Goal: Task Accomplishment & Management: Use online tool/utility

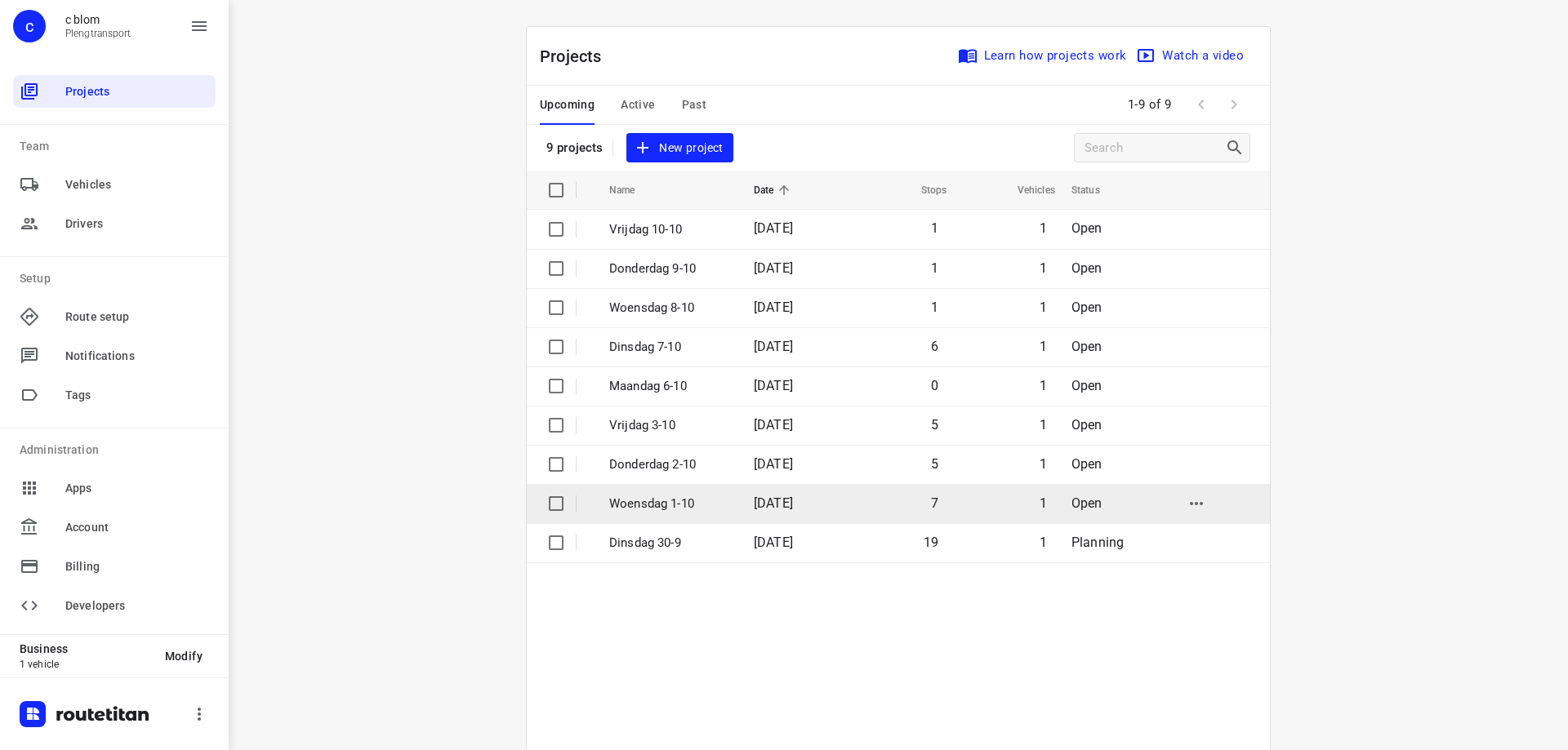
click at [822, 492] on td "[DATE]" at bounding box center [793, 504] width 105 height 39
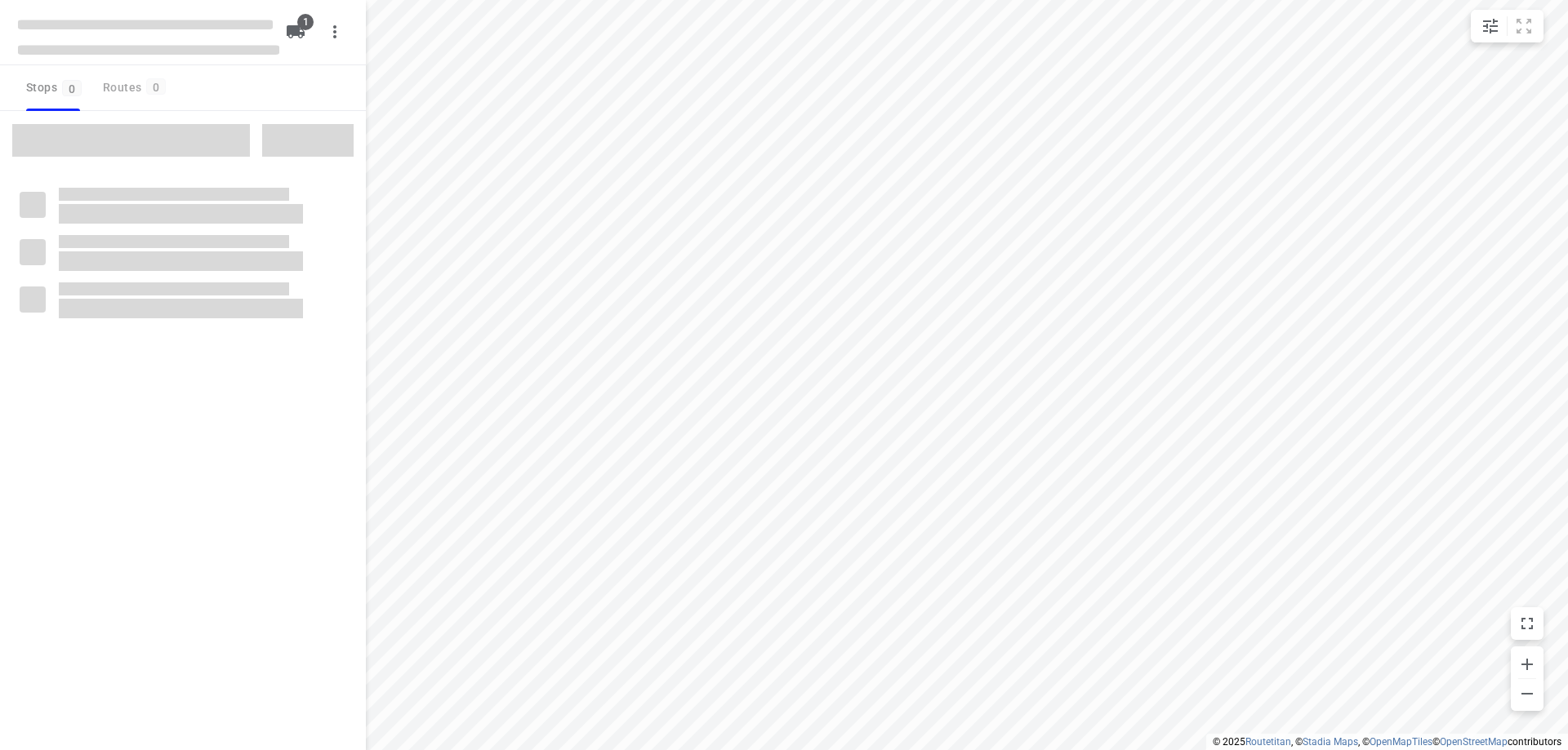
type input "distance"
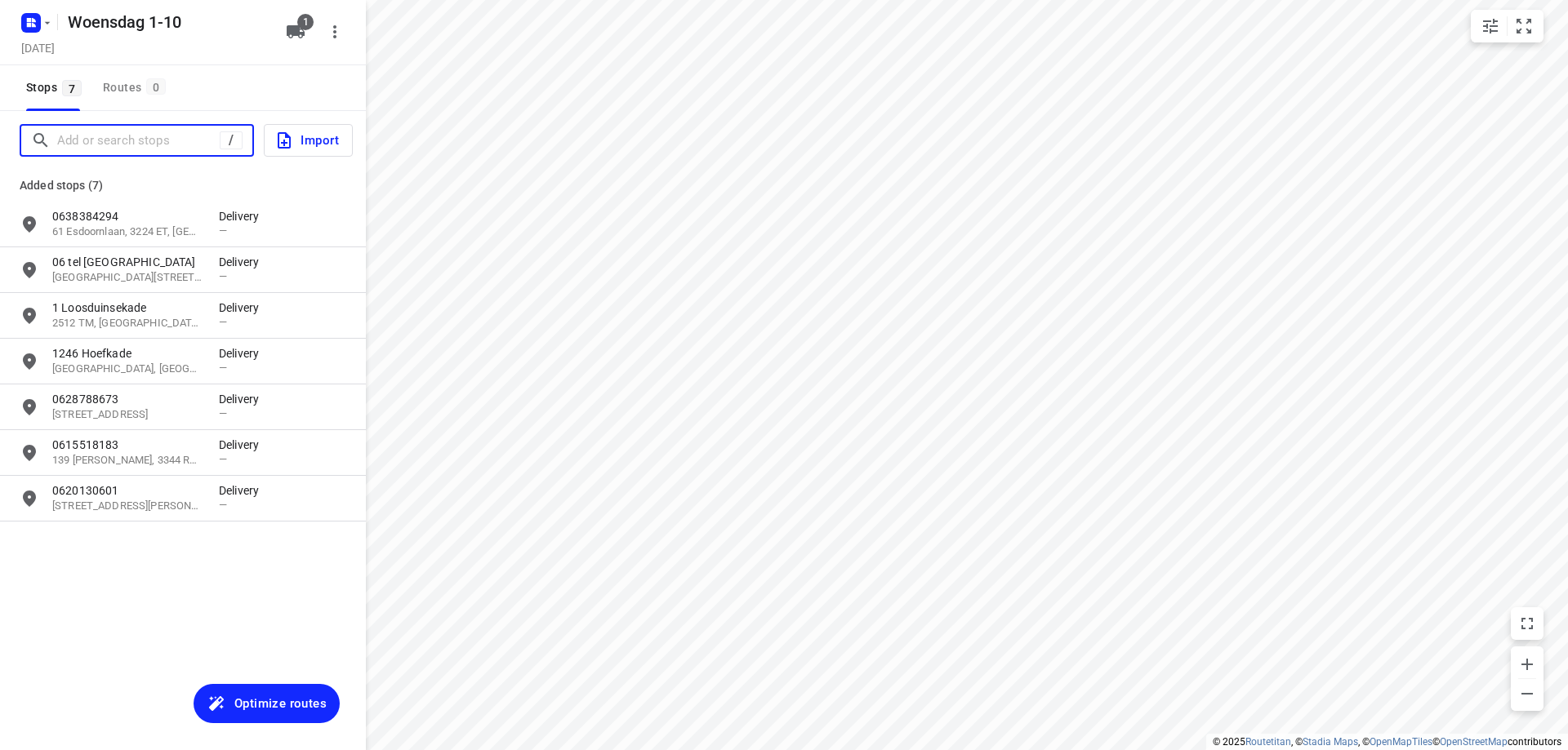
click at [145, 143] on input "Add or search stops" at bounding box center [138, 140] width 162 height 25
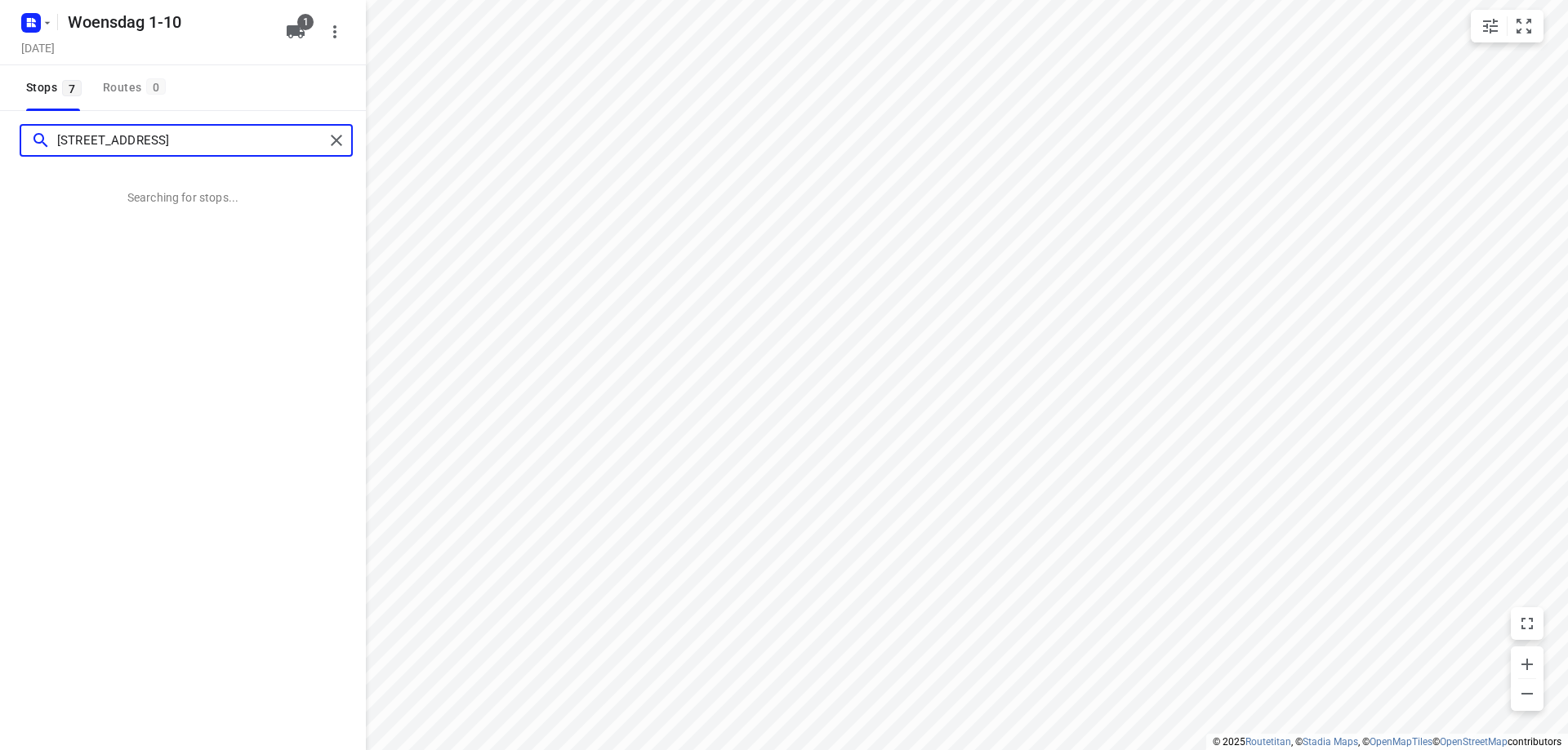
click at [131, 141] on input "[STREET_ADDRESS]" at bounding box center [191, 140] width 267 height 25
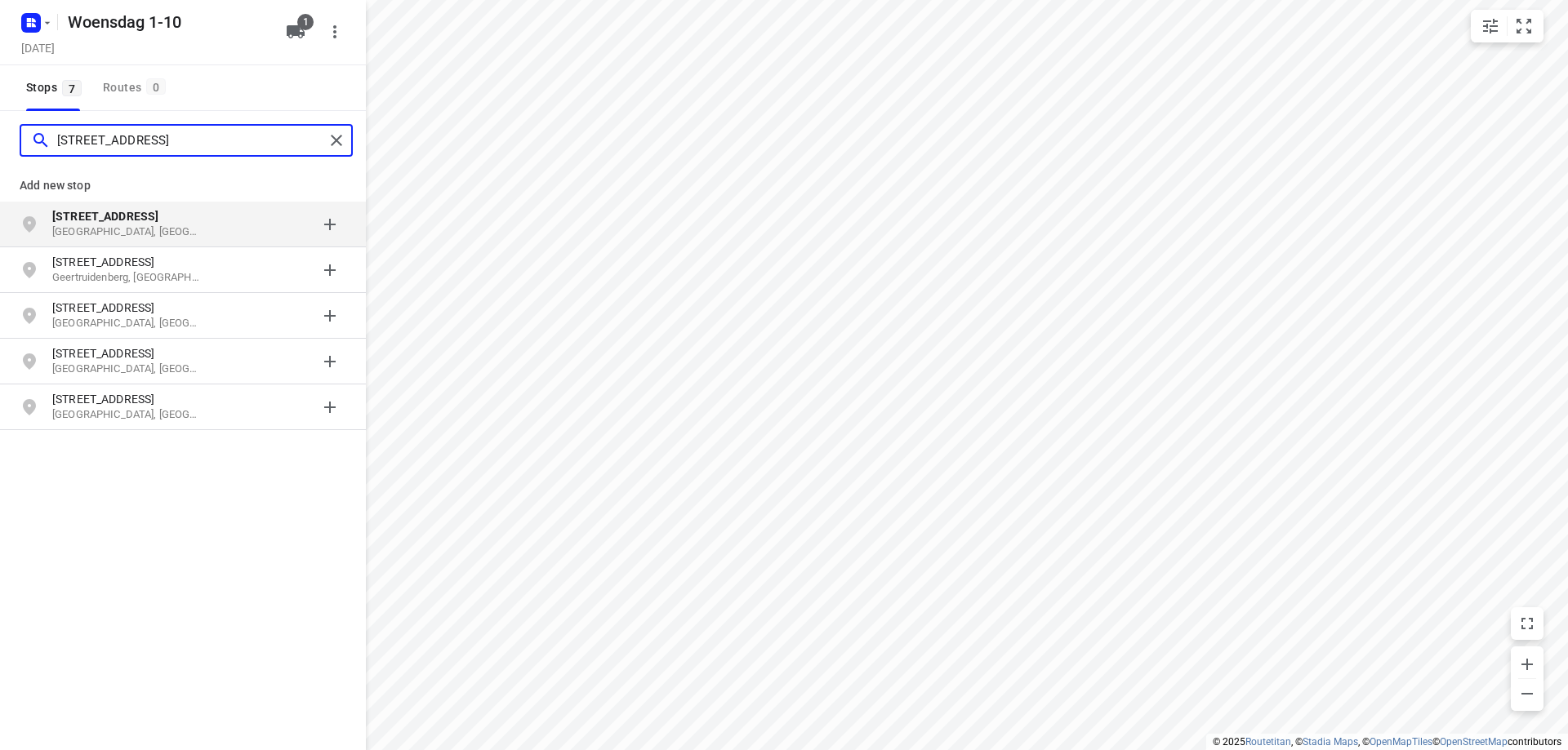
type input "[STREET_ADDRESS]"
click at [123, 232] on p "[GEOGRAPHIC_DATA], [GEOGRAPHIC_DATA]" at bounding box center [127, 232] width 150 height 16
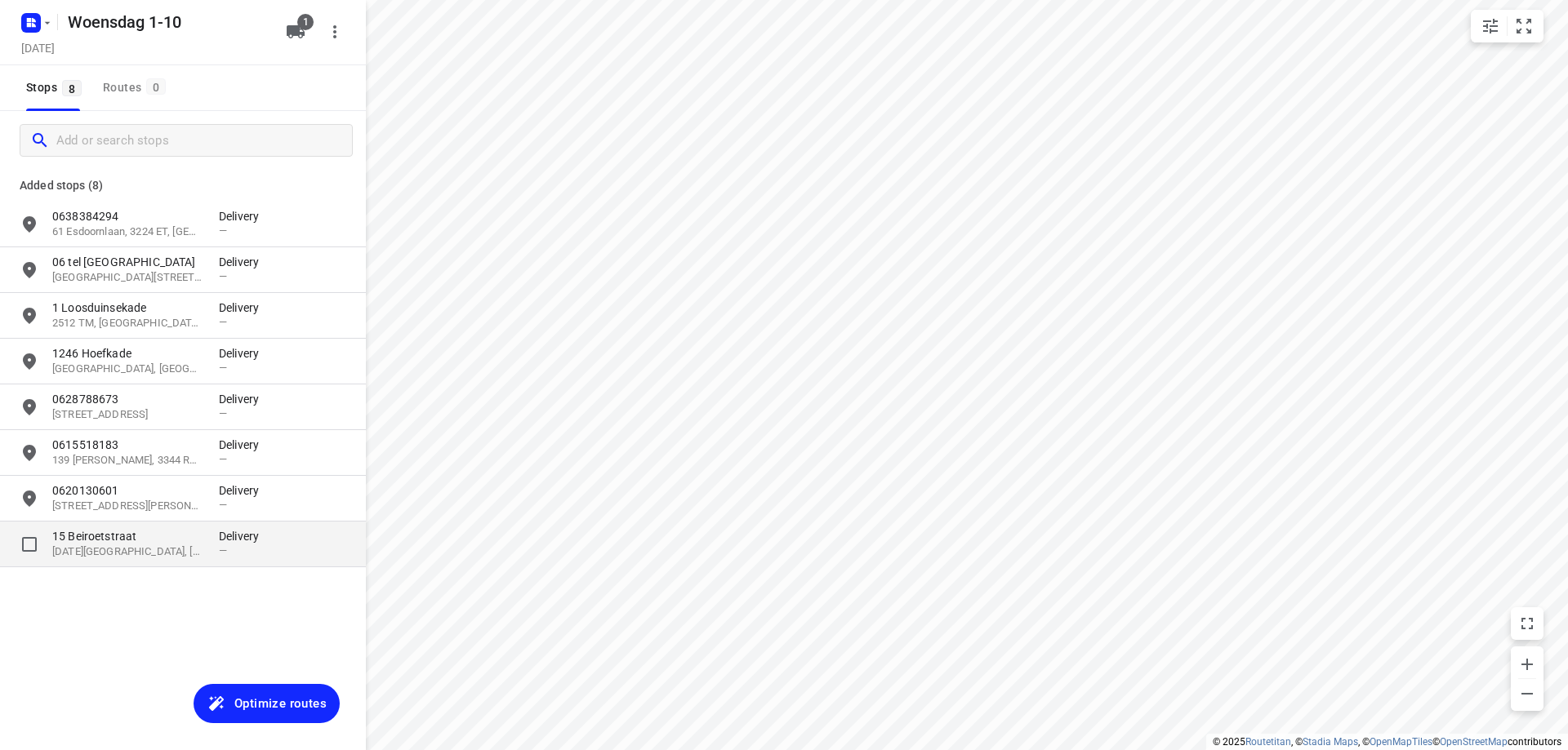
click at [117, 538] on p "15 Beiroetstraat" at bounding box center [127, 537] width 150 height 17
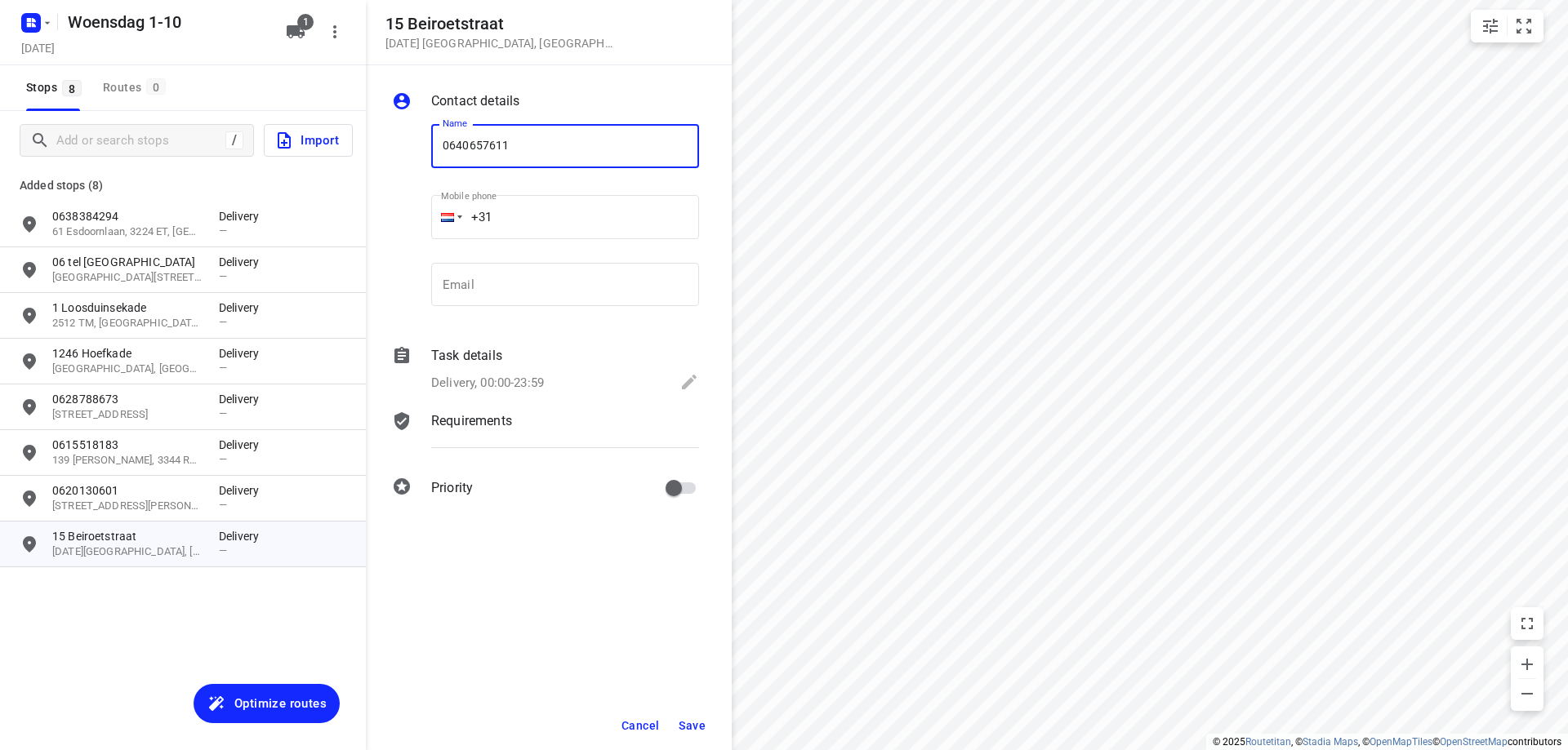
type input "0640657611"
click at [694, 724] on span "Save" at bounding box center [692, 726] width 27 height 13
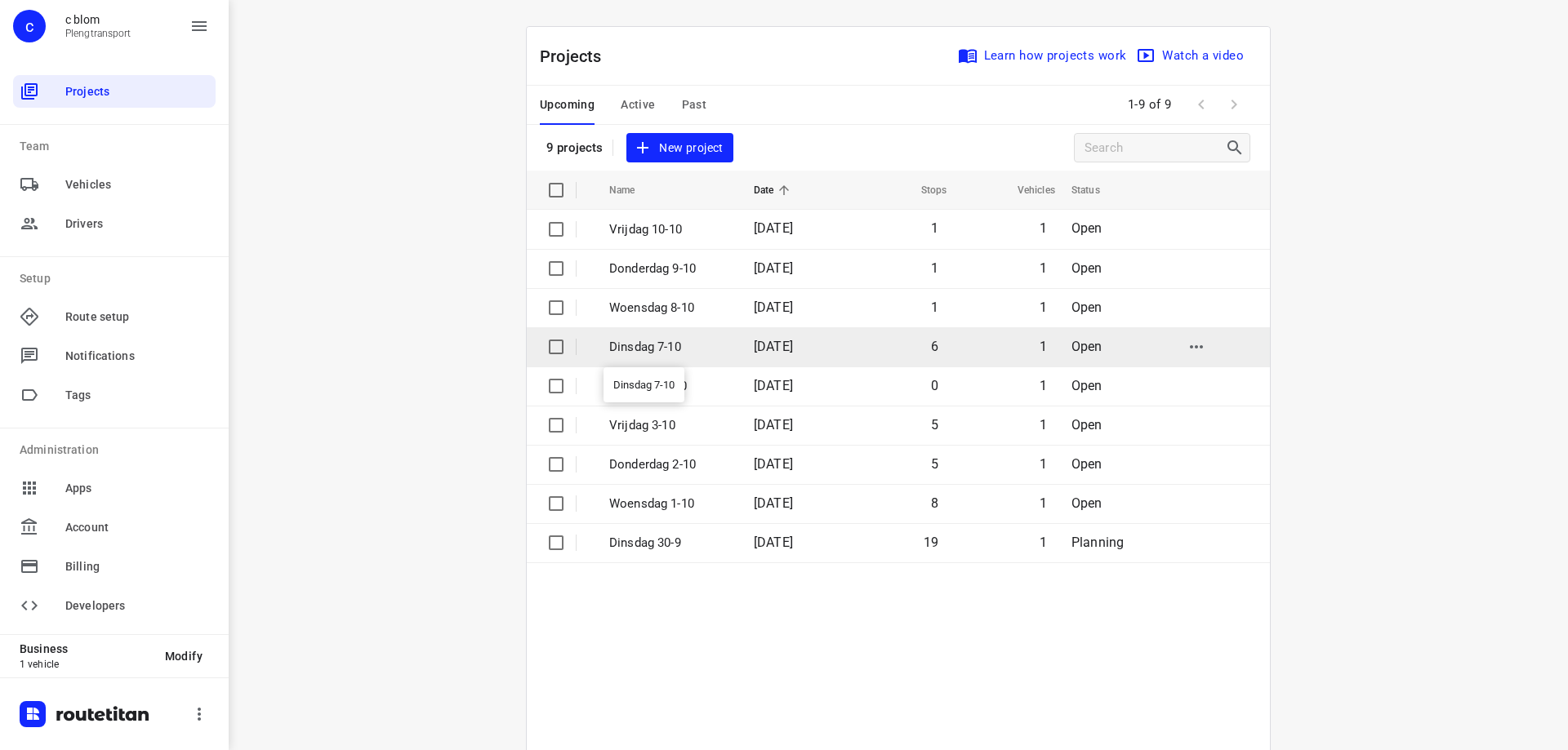
click at [696, 348] on p "Dinsdag 7-10" at bounding box center [668, 347] width 120 height 19
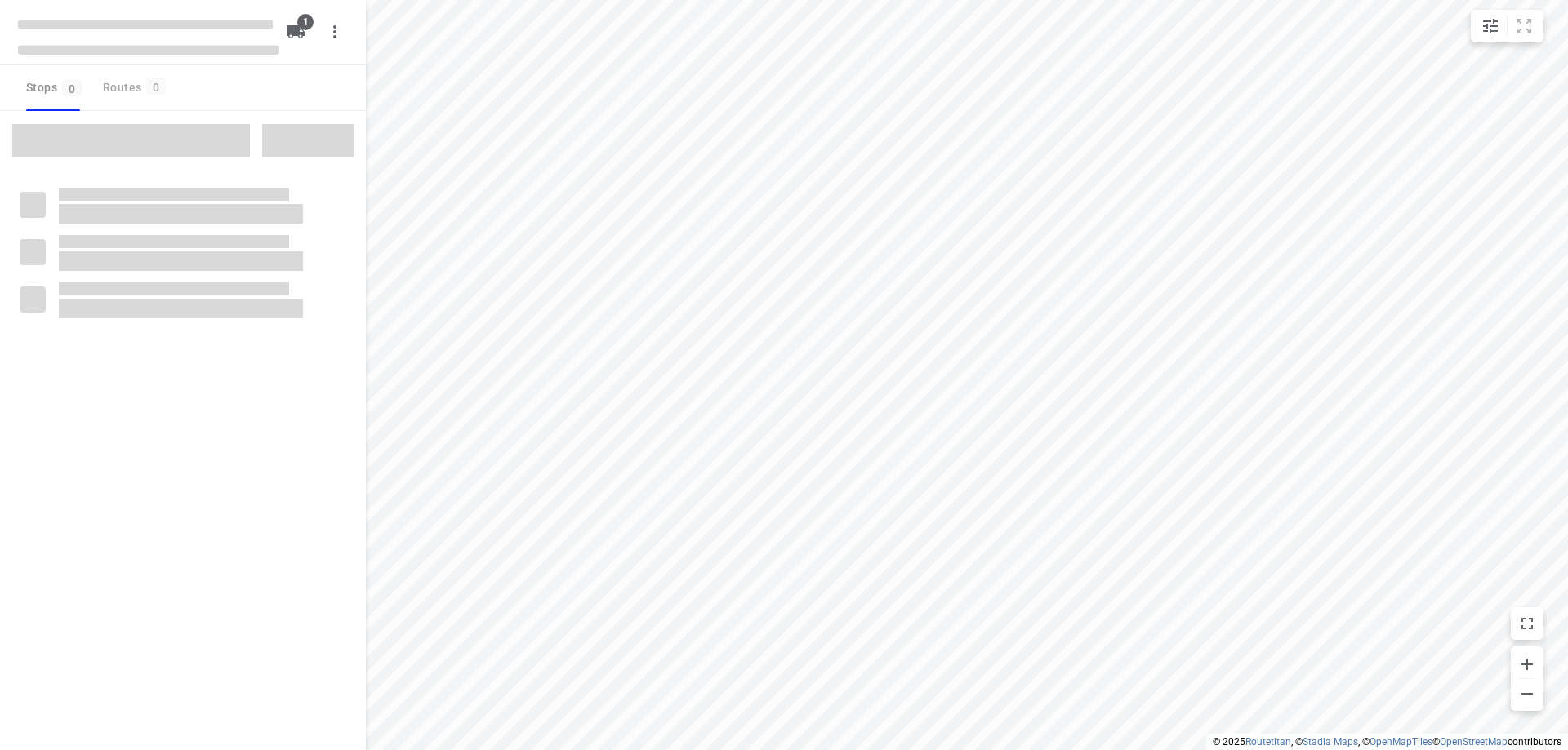
type input "distance"
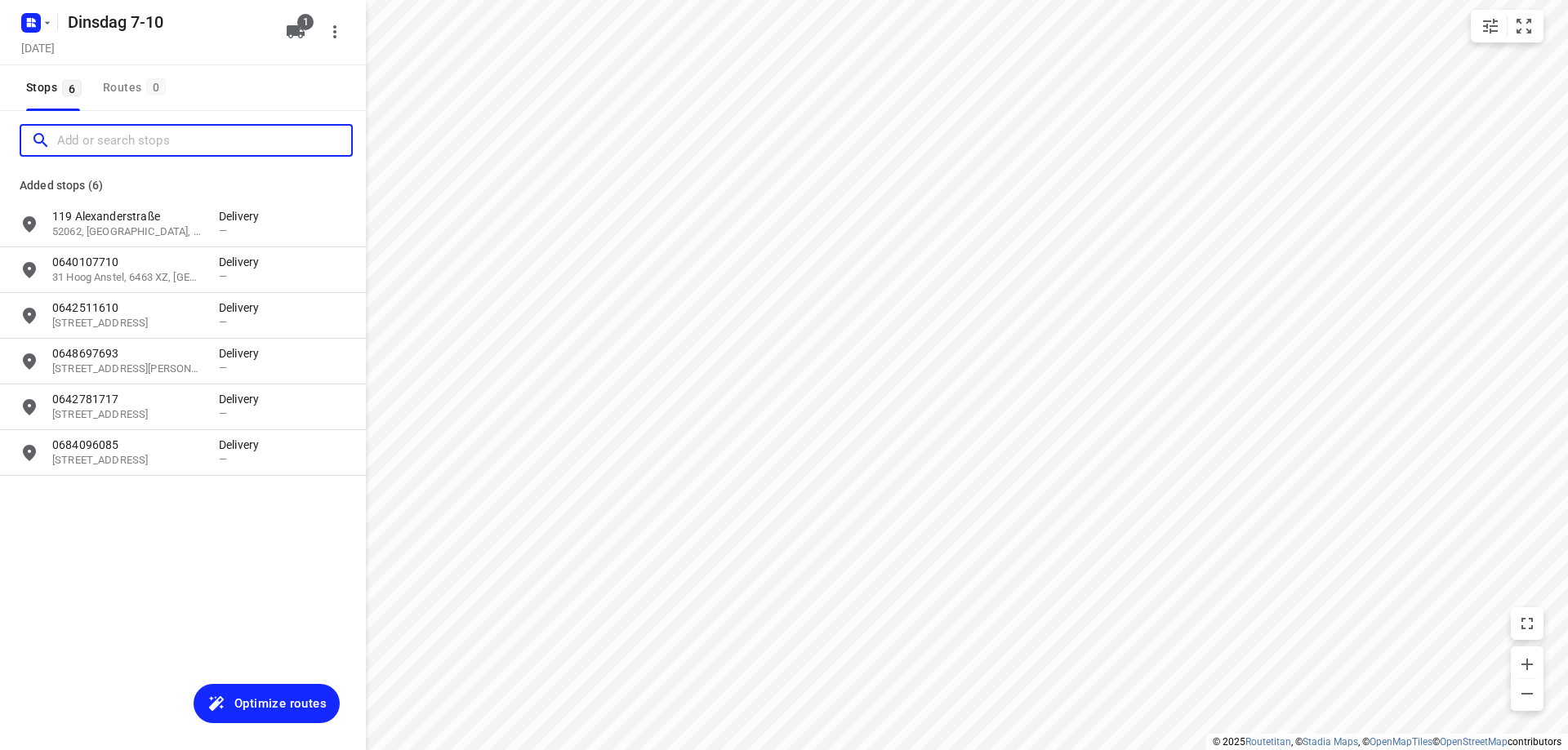
click at [128, 147] on input "Add or search stops" at bounding box center [204, 140] width 294 height 25
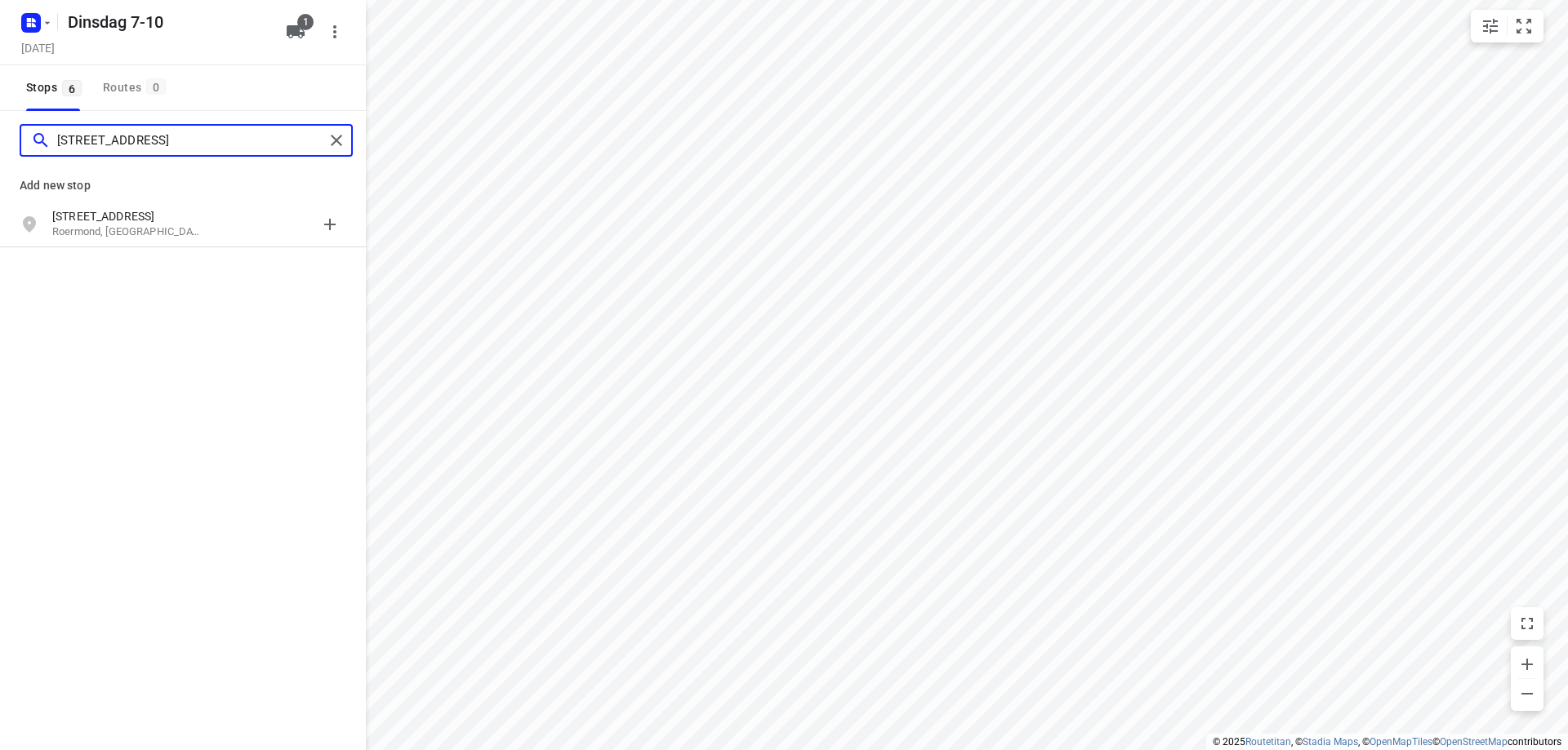
type input "[STREET_ADDRESS]"
click at [155, 213] on p "[STREET_ADDRESS]" at bounding box center [127, 216] width 150 height 17
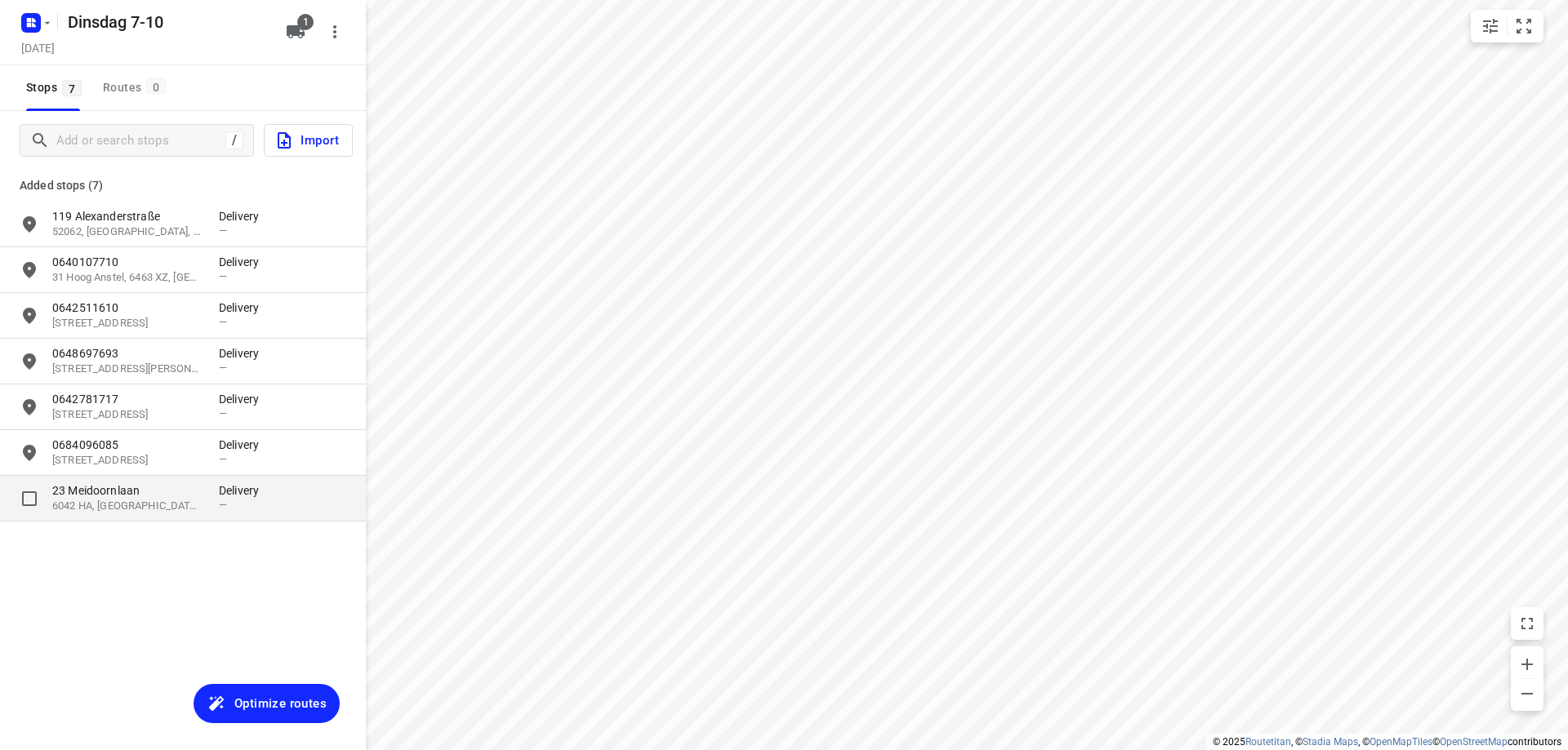
click at [131, 514] on div "23 [STREET_ADDRESS] Delivery —" at bounding box center [183, 498] width 366 height 45
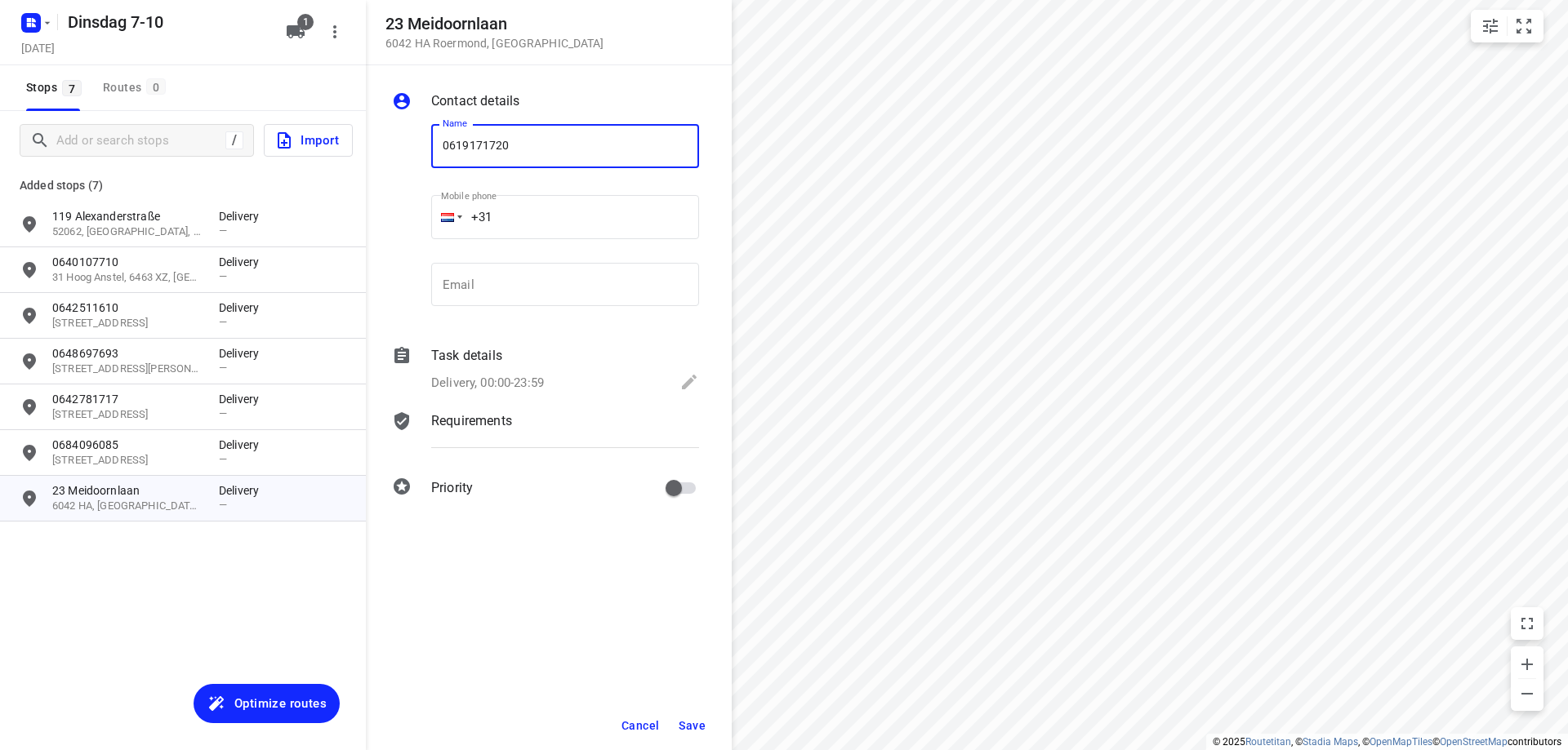
type input "0619171720"
click at [682, 719] on span "Save" at bounding box center [692, 726] width 27 height 13
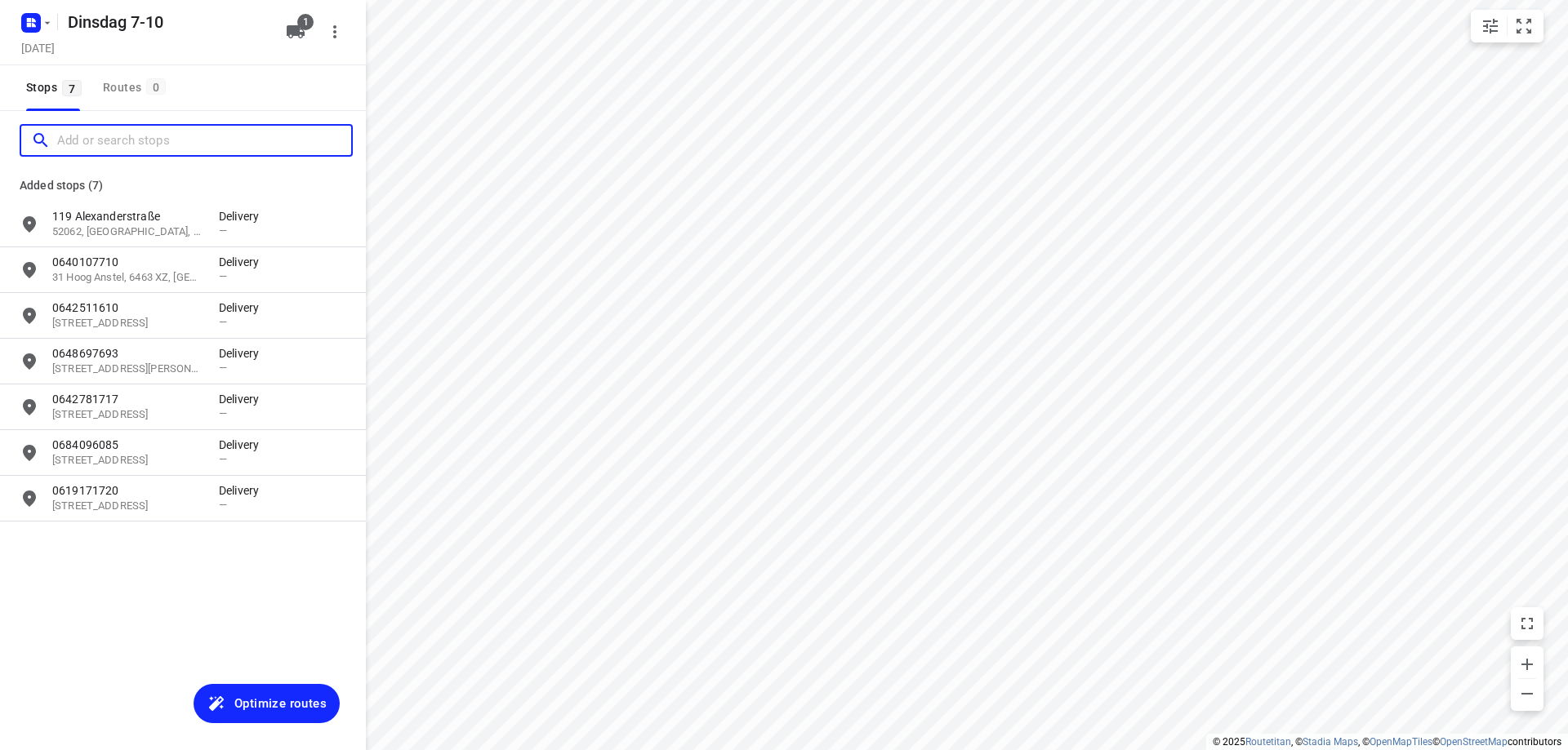
click at [83, 140] on input "Add or search stops" at bounding box center [204, 140] width 294 height 25
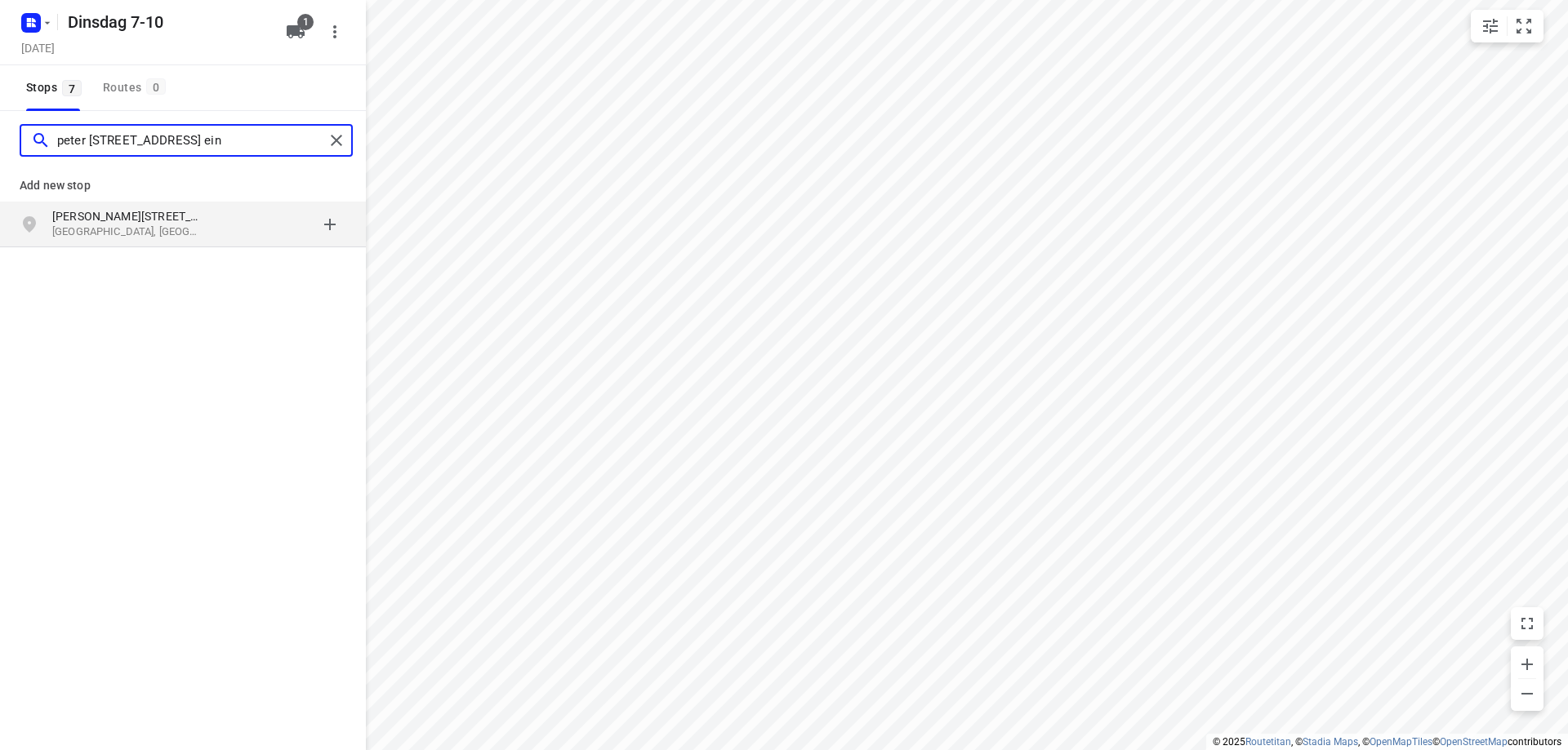
type input "peter [STREET_ADDRESS] ein"
click at [91, 226] on p "[GEOGRAPHIC_DATA], [GEOGRAPHIC_DATA]" at bounding box center [127, 232] width 150 height 16
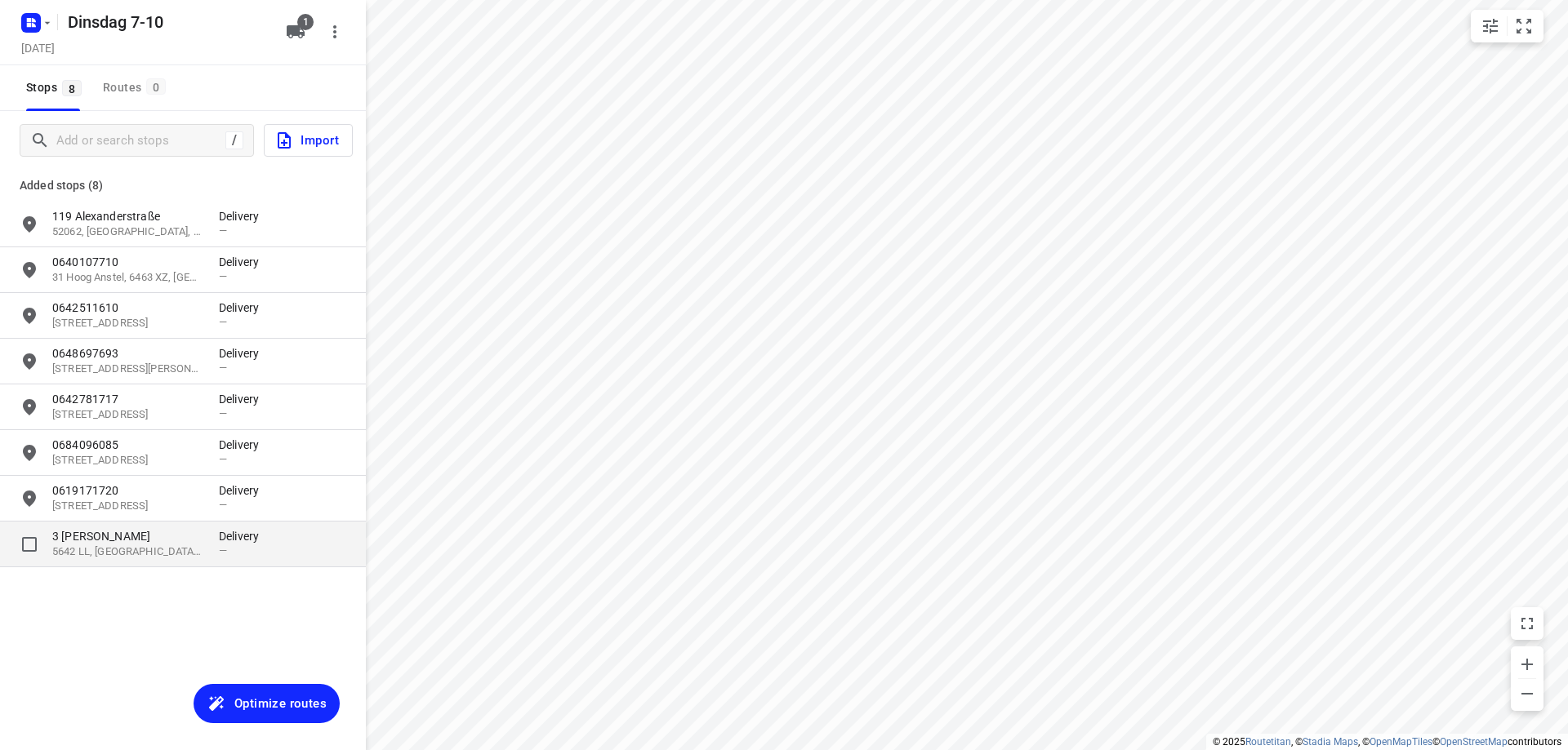
click at [123, 540] on p "3 [PERSON_NAME]" at bounding box center [127, 537] width 150 height 17
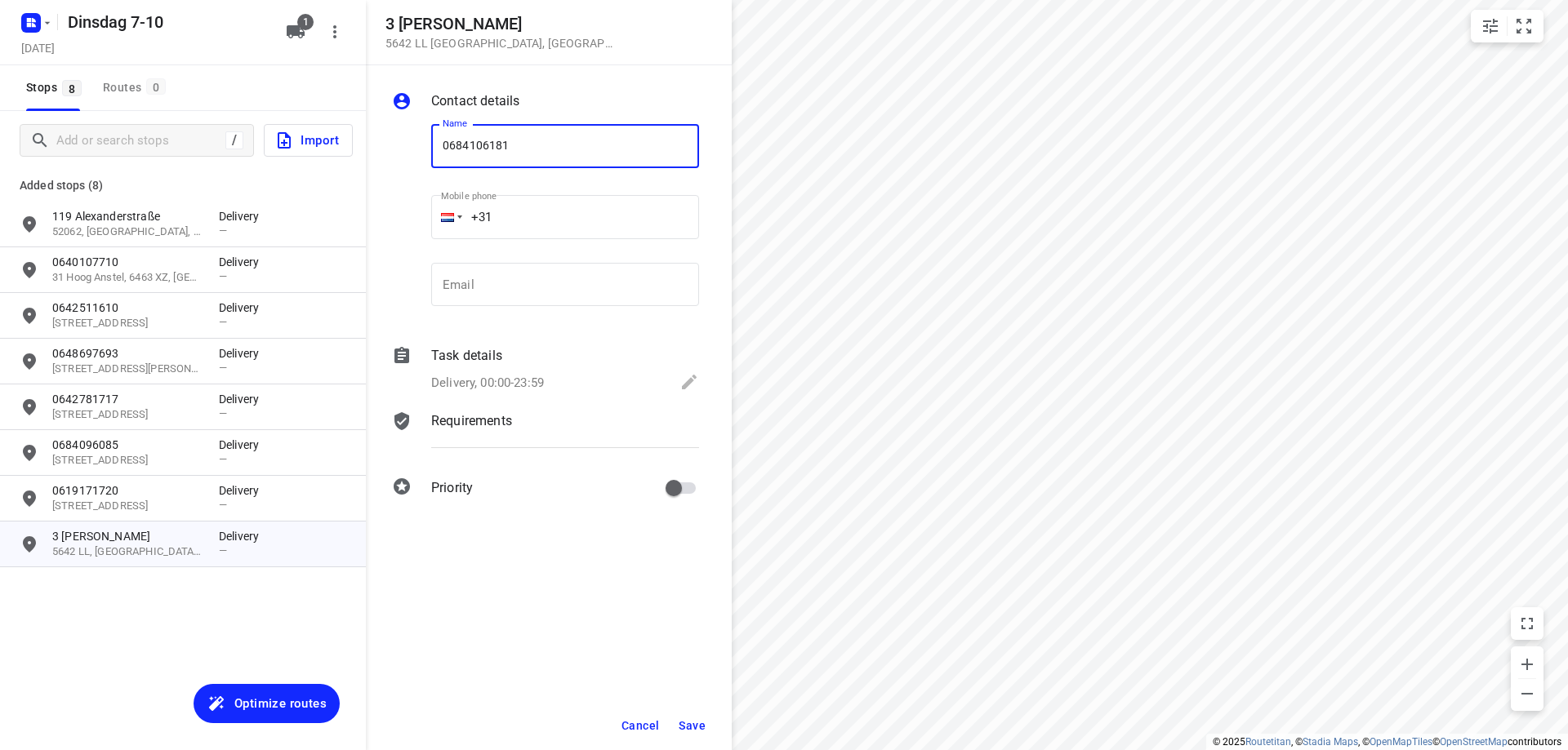
type input "0684106181"
click at [695, 723] on span "Save" at bounding box center [692, 726] width 27 height 13
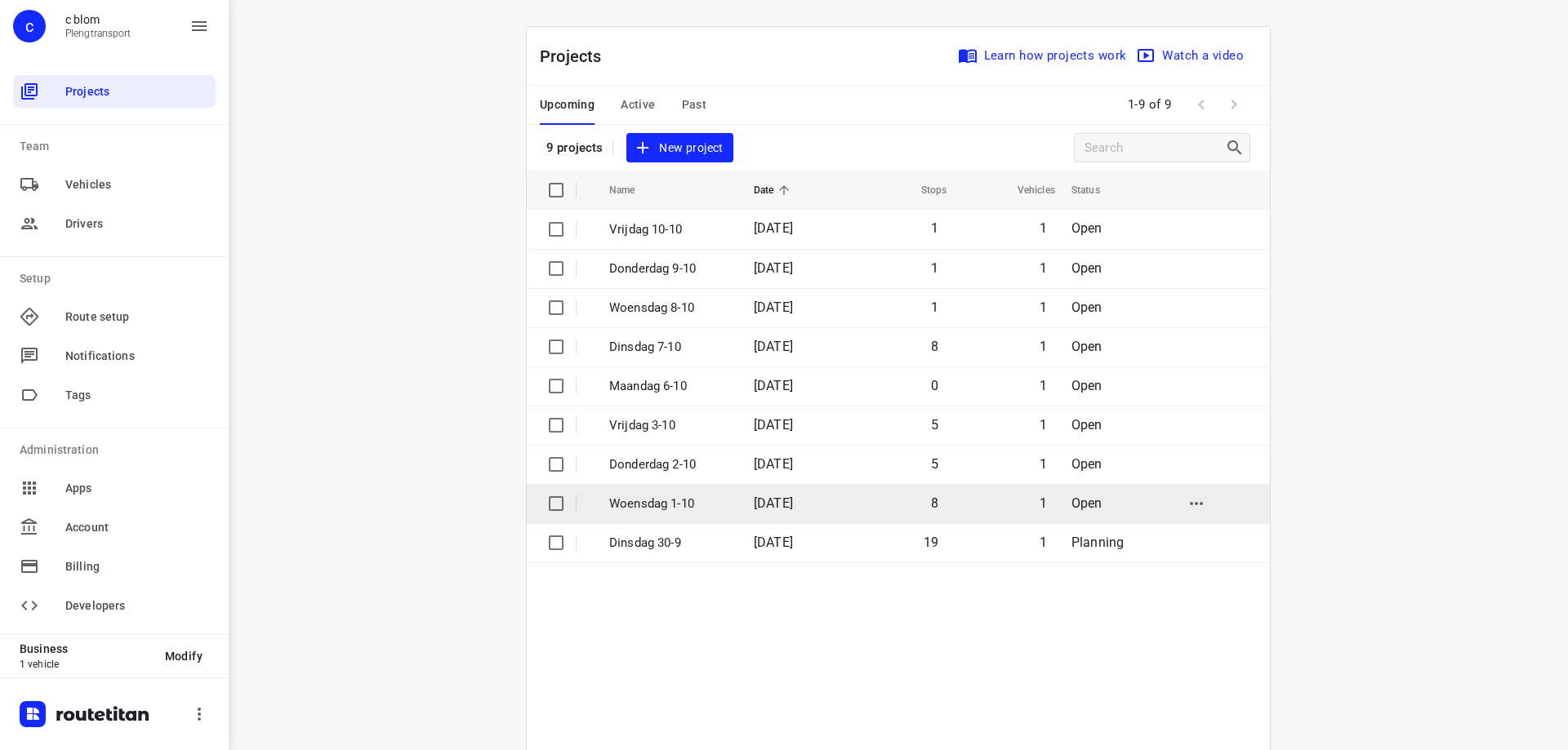
click at [712, 500] on p "Woensdag 1-10" at bounding box center [668, 504] width 120 height 19
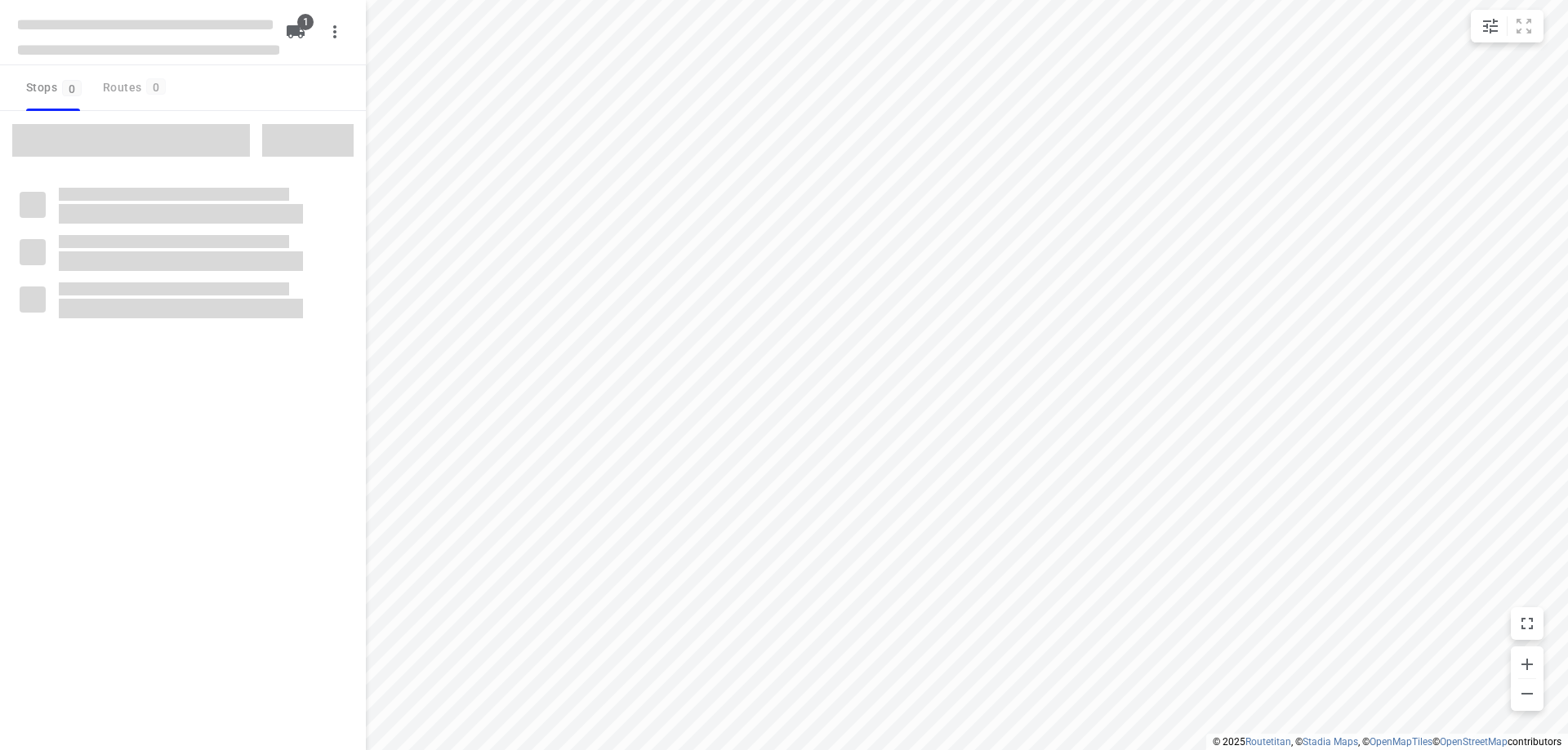
type input "distance"
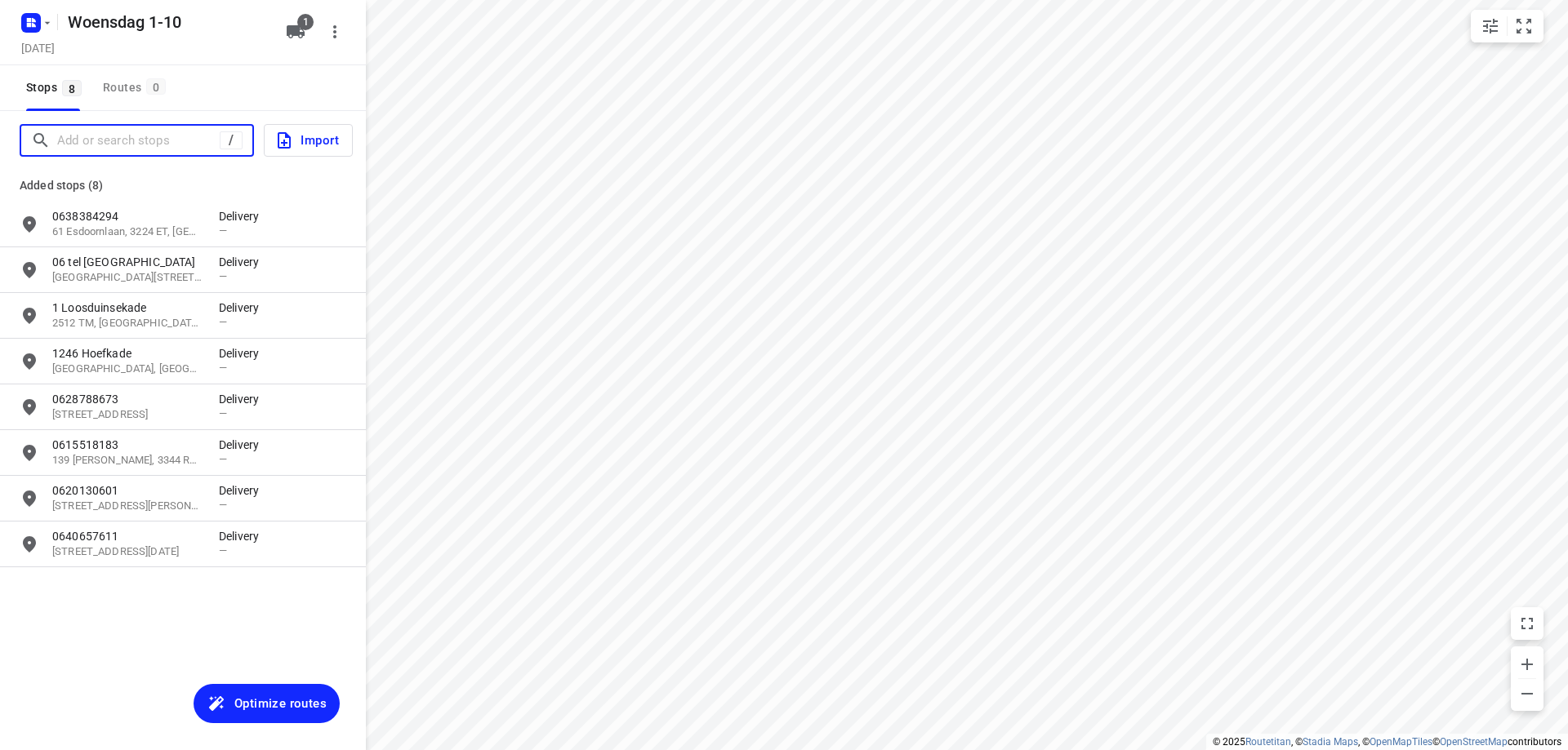
click at [188, 146] on input "Add or search stops" at bounding box center [138, 140] width 162 height 25
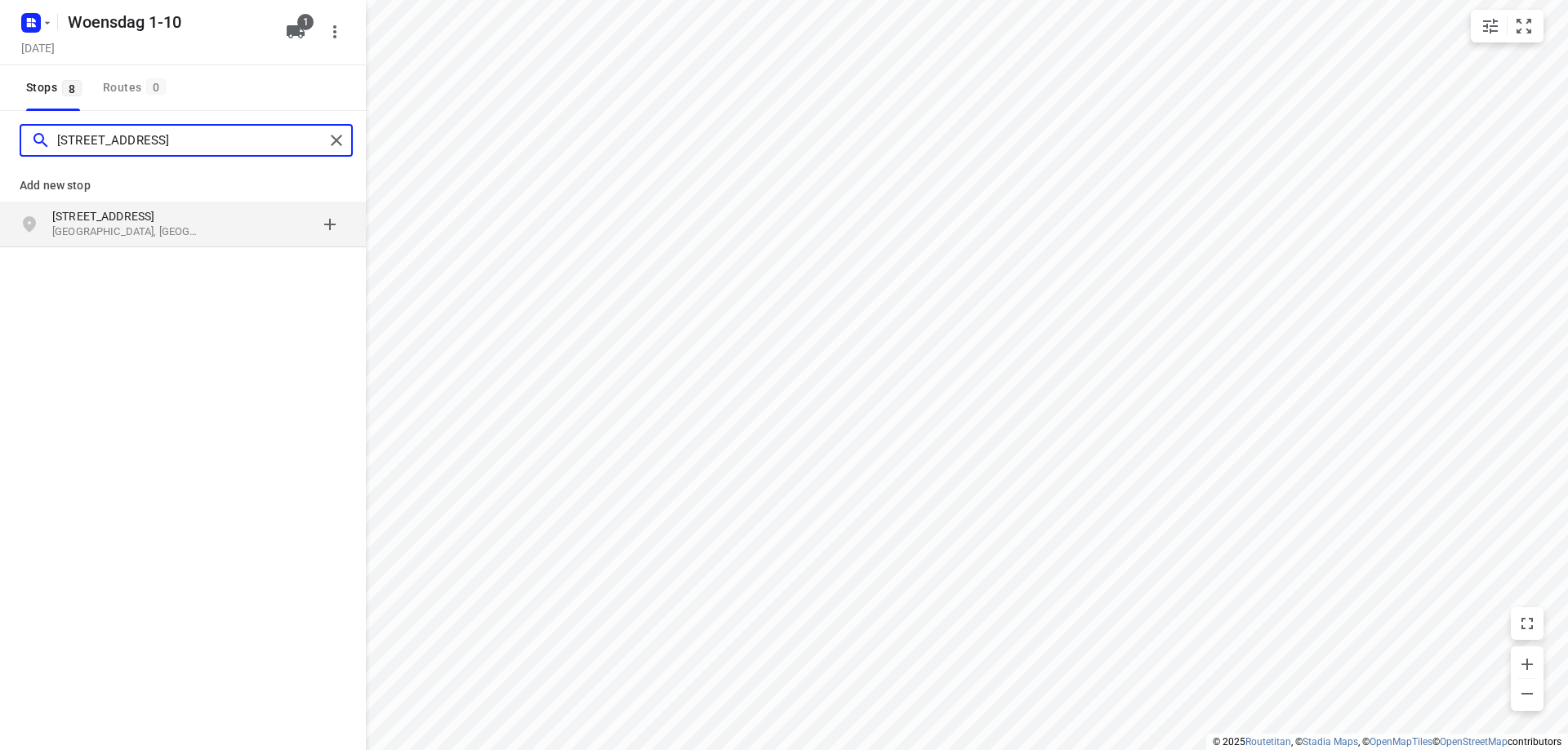
type input "[STREET_ADDRESS]"
click at [173, 219] on p "[STREET_ADDRESS]" at bounding box center [127, 216] width 150 height 17
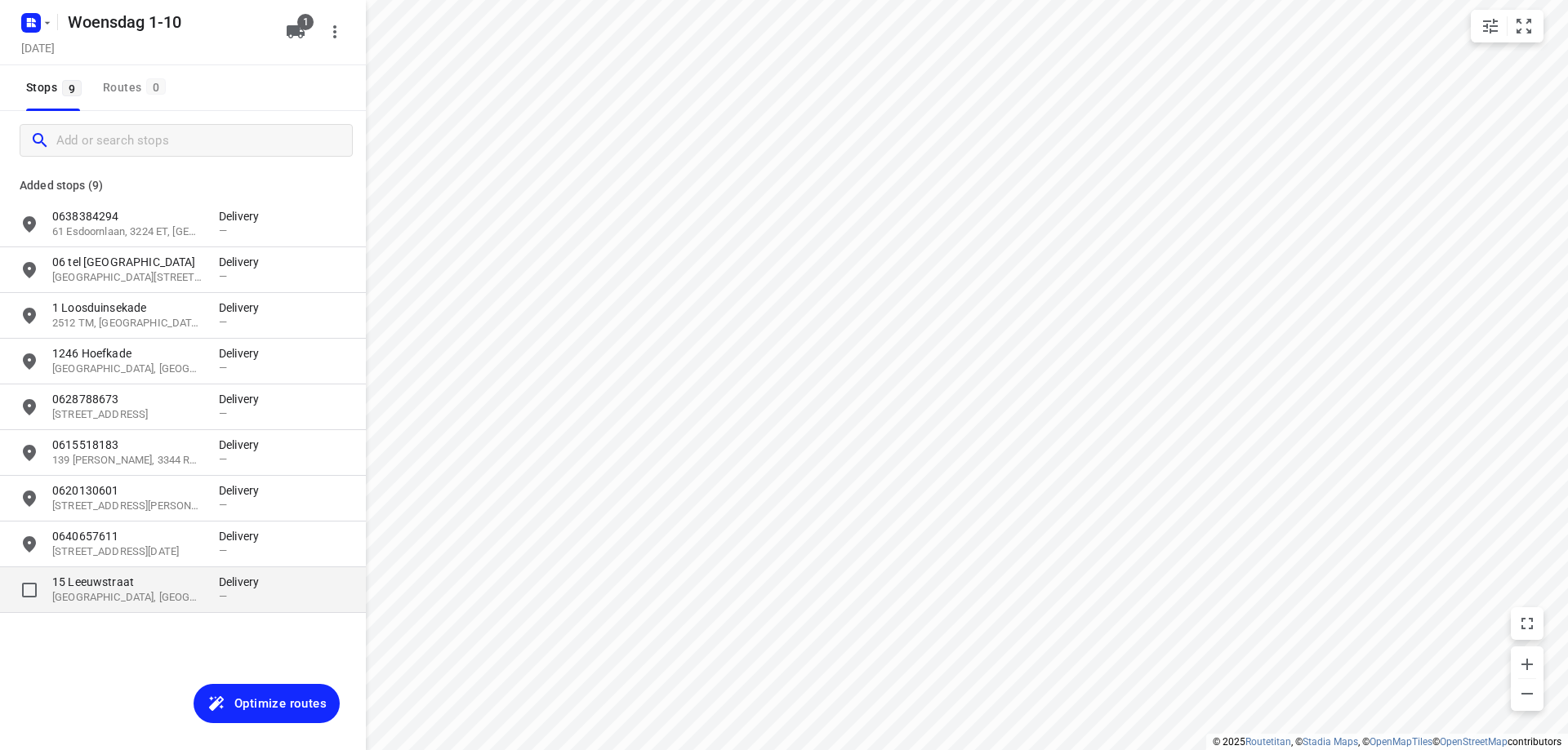
click at [153, 594] on p "[GEOGRAPHIC_DATA], [GEOGRAPHIC_DATA]" at bounding box center [127, 598] width 150 height 16
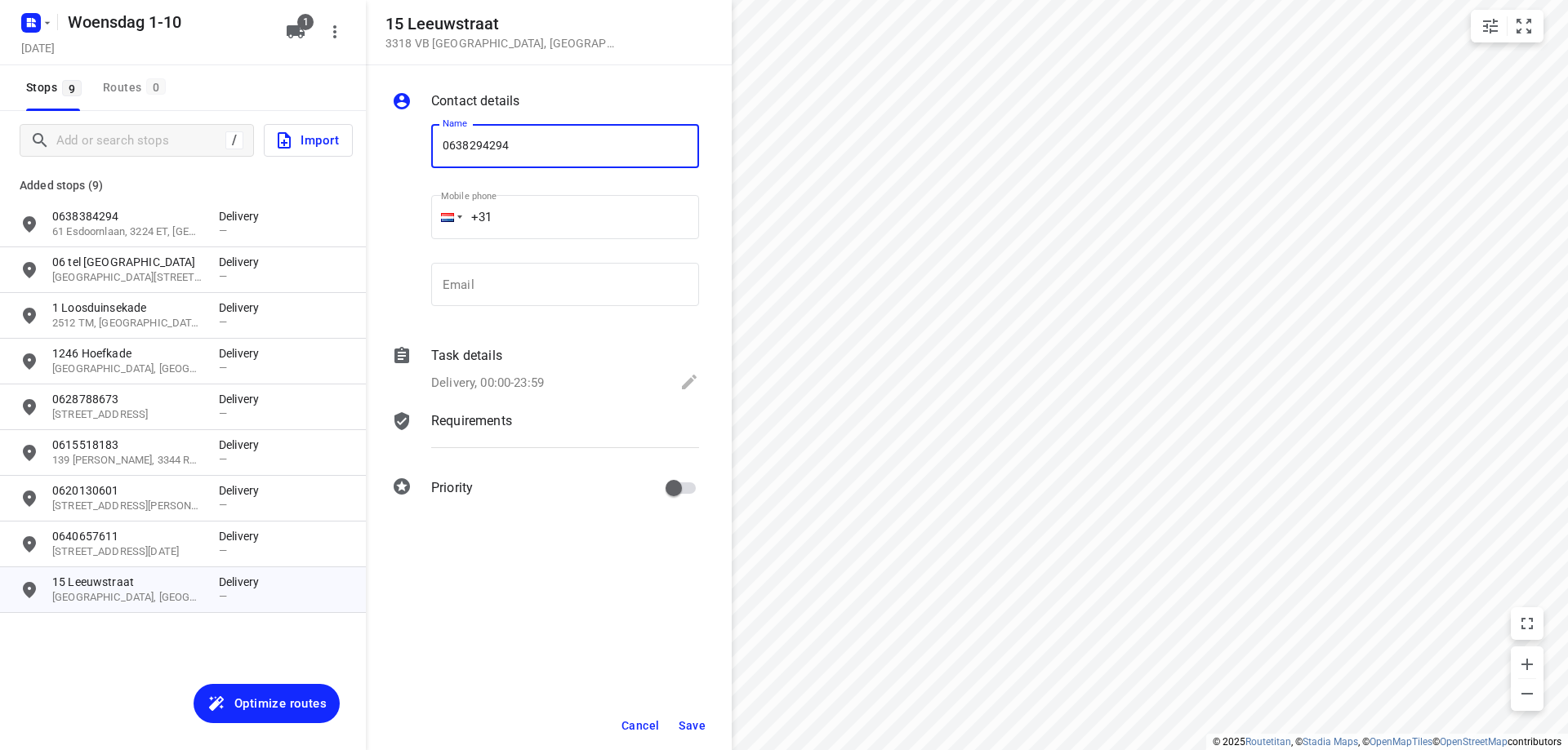
type input "0638294294"
click at [681, 730] on span "Save" at bounding box center [692, 726] width 27 height 13
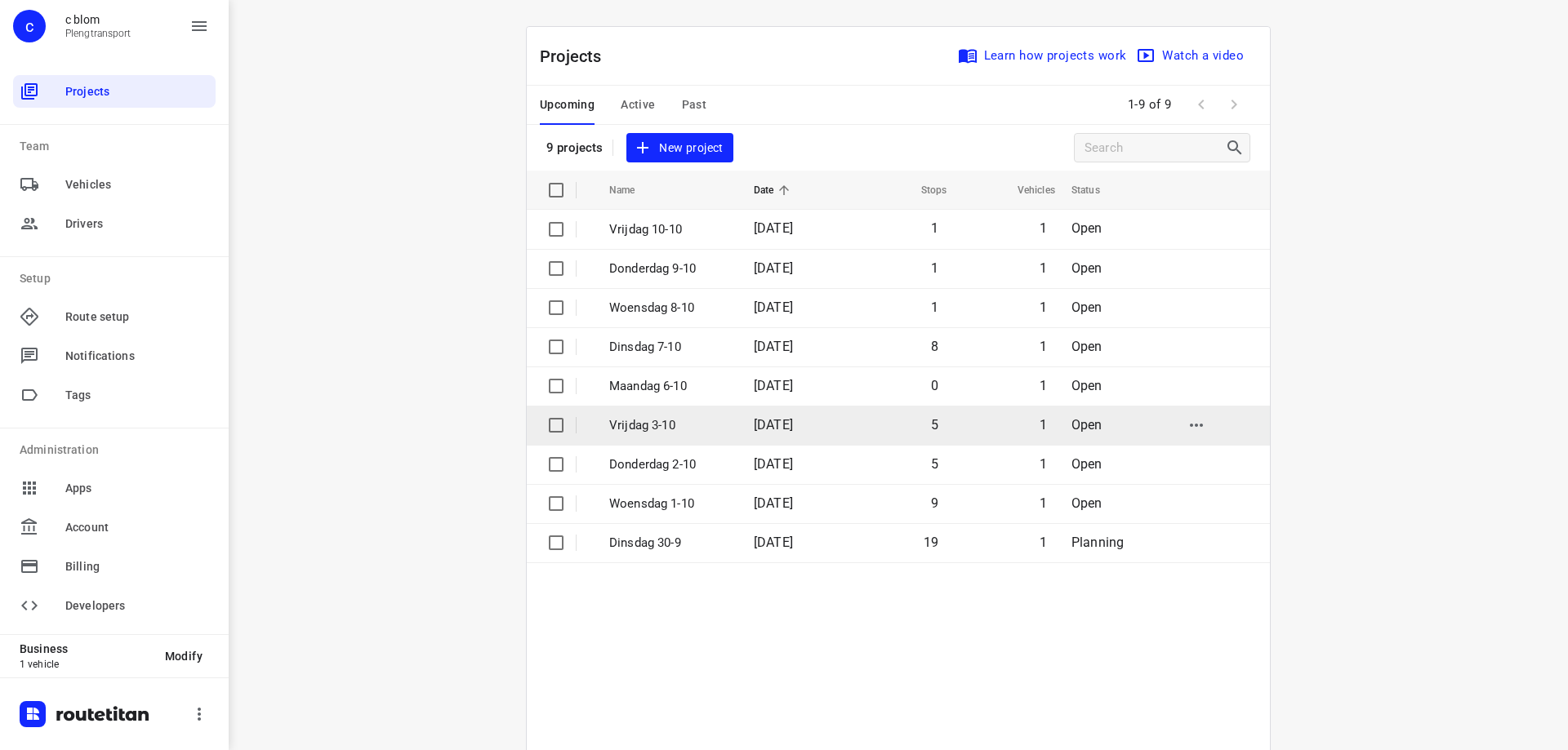
click at [692, 433] on p "Vrijdag 3-10" at bounding box center [668, 426] width 120 height 19
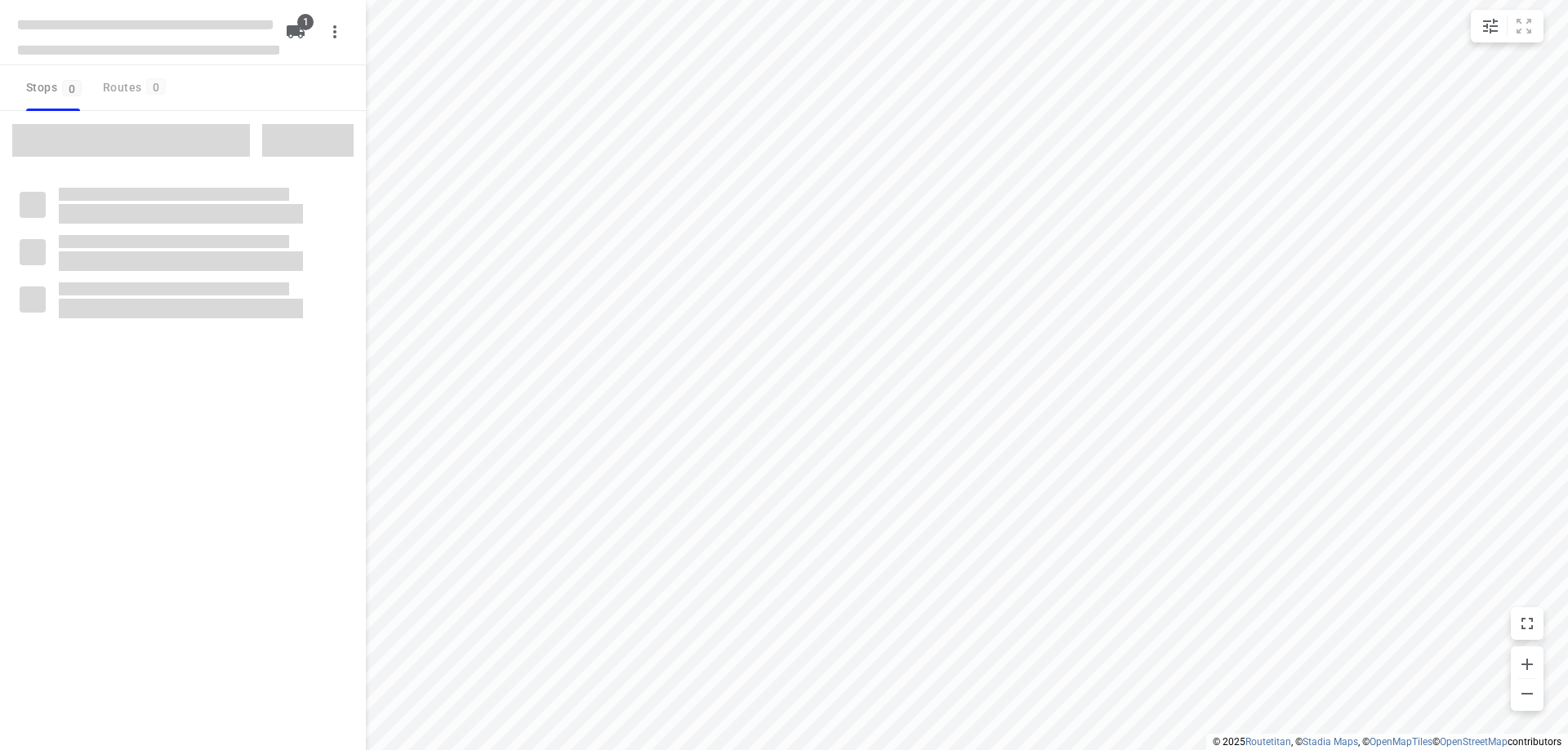
type input "distance"
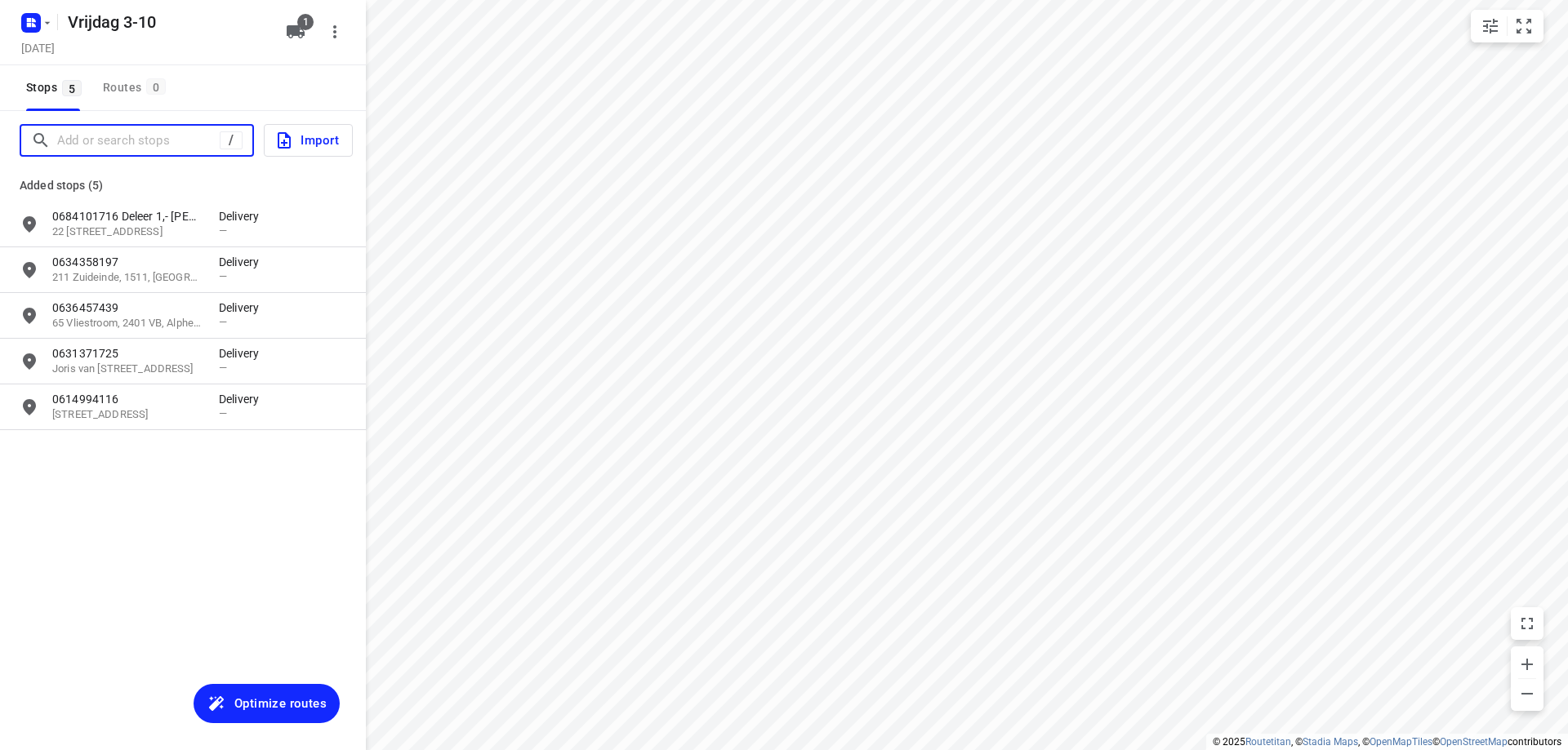
click at [130, 148] on input "Add or search stops" at bounding box center [138, 140] width 162 height 25
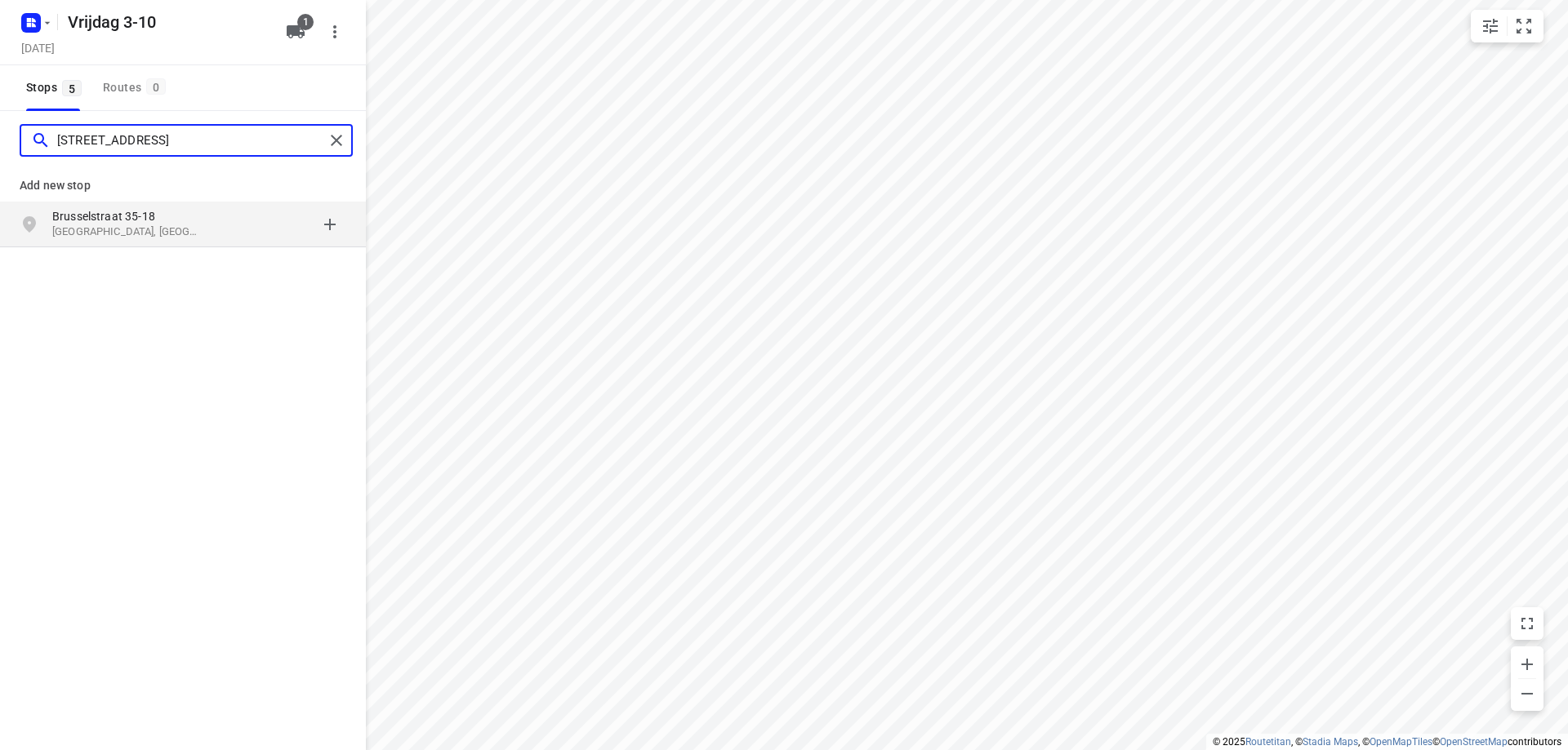
type input "[STREET_ADDRESS]"
click at [173, 213] on p "Brusselstraat 35-18" at bounding box center [127, 216] width 150 height 17
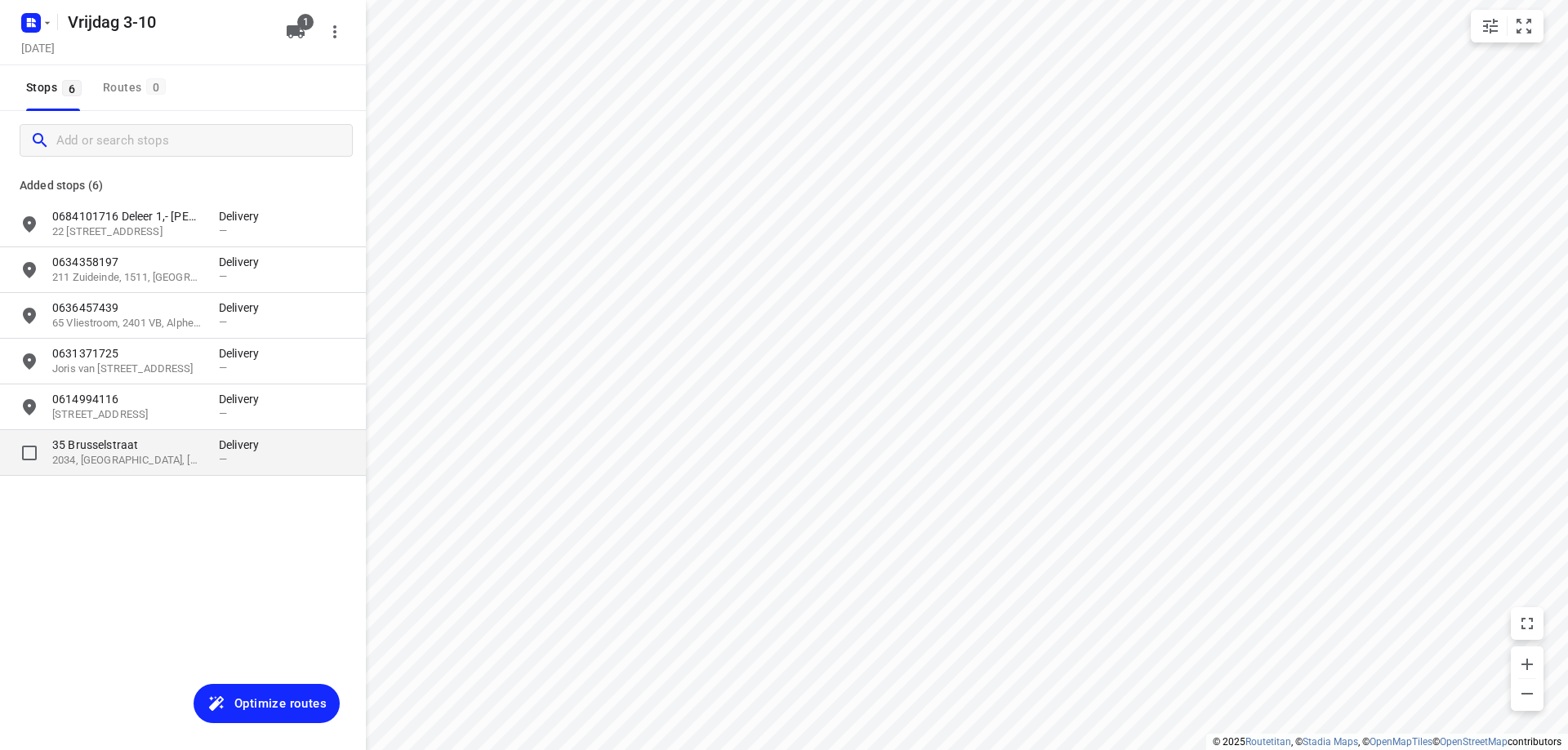
click at [181, 441] on p "35 Brusselstraat" at bounding box center [127, 446] width 150 height 17
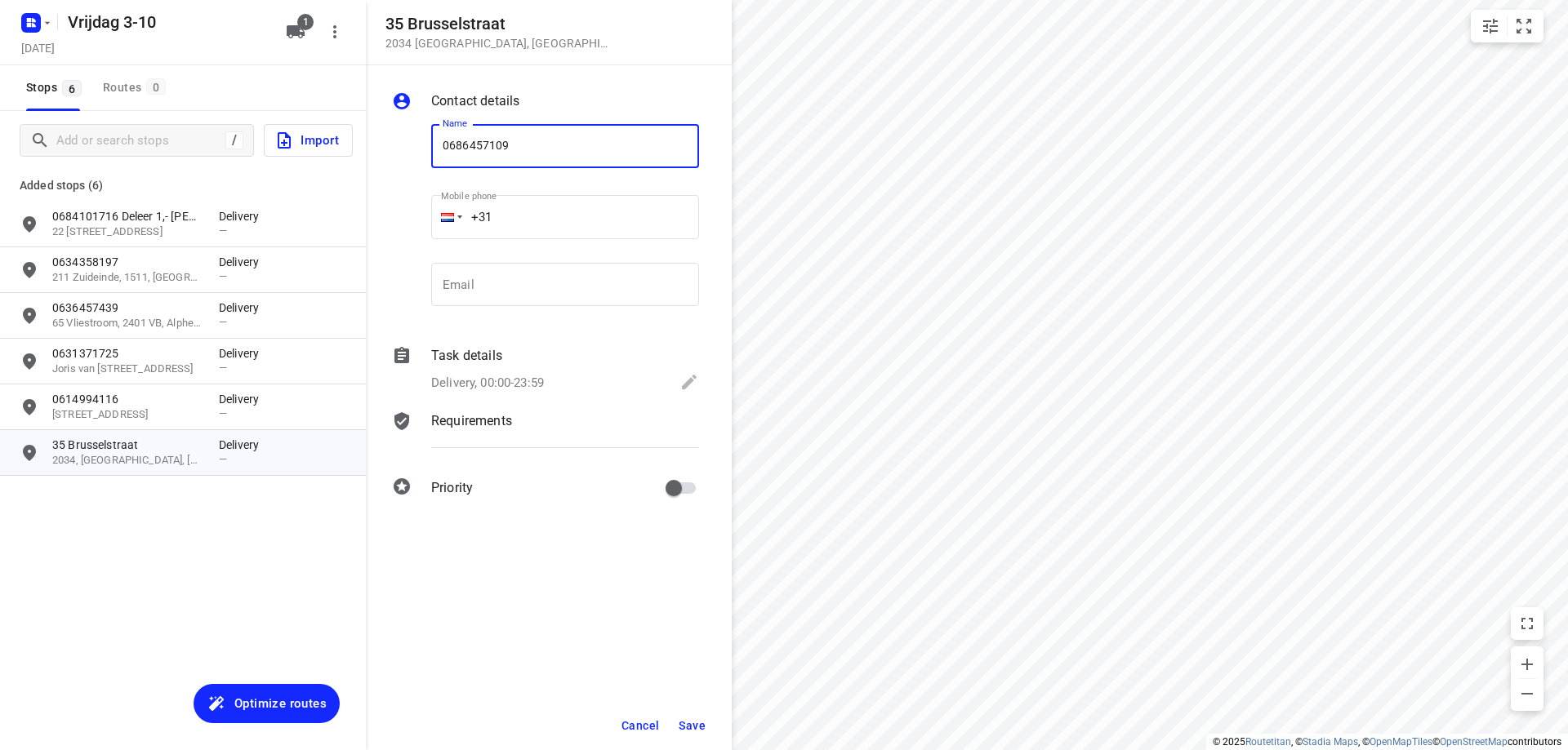
type input "0686457109"
click at [704, 726] on span "Save" at bounding box center [692, 726] width 27 height 13
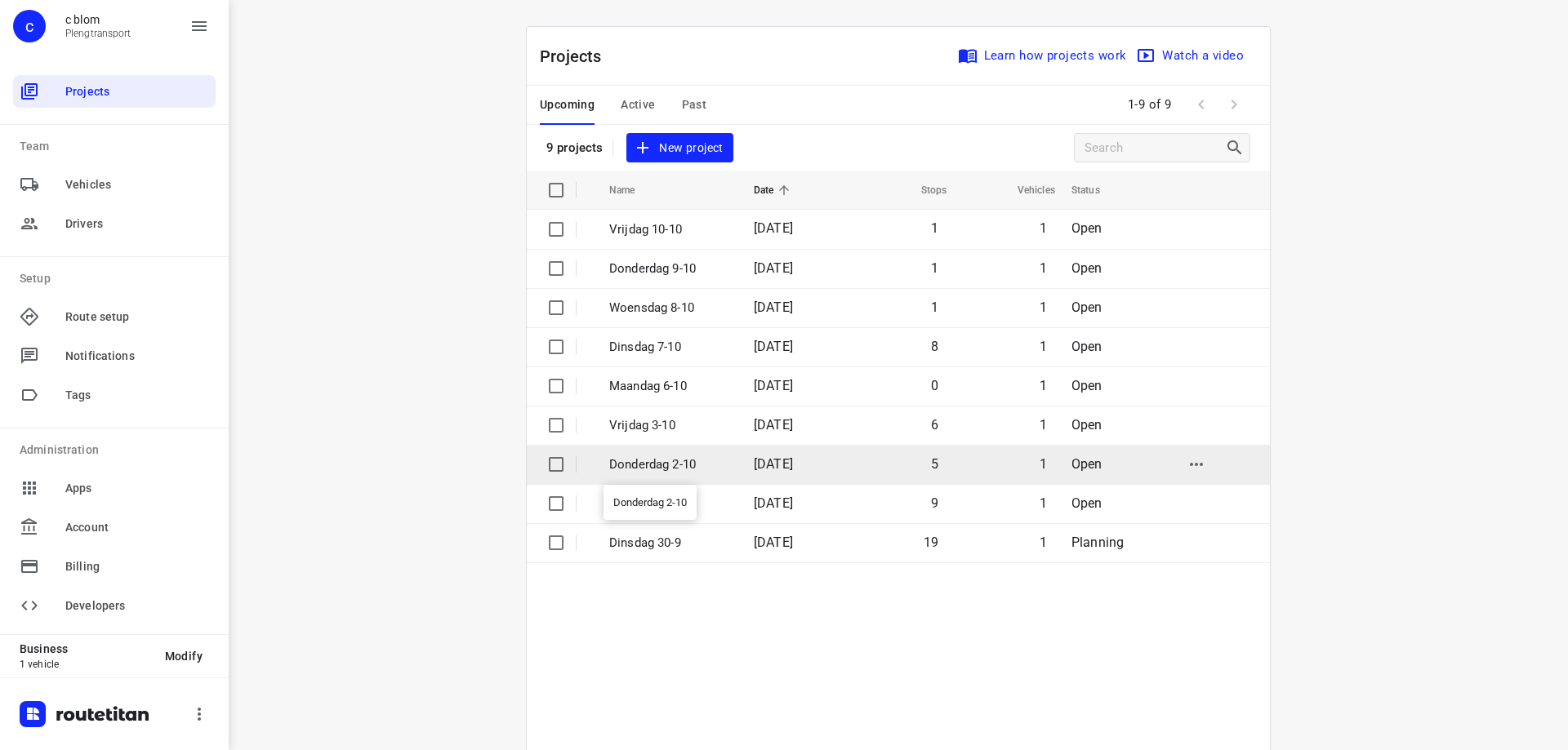
click at [701, 468] on p "Donderdag 2-10" at bounding box center [668, 465] width 120 height 19
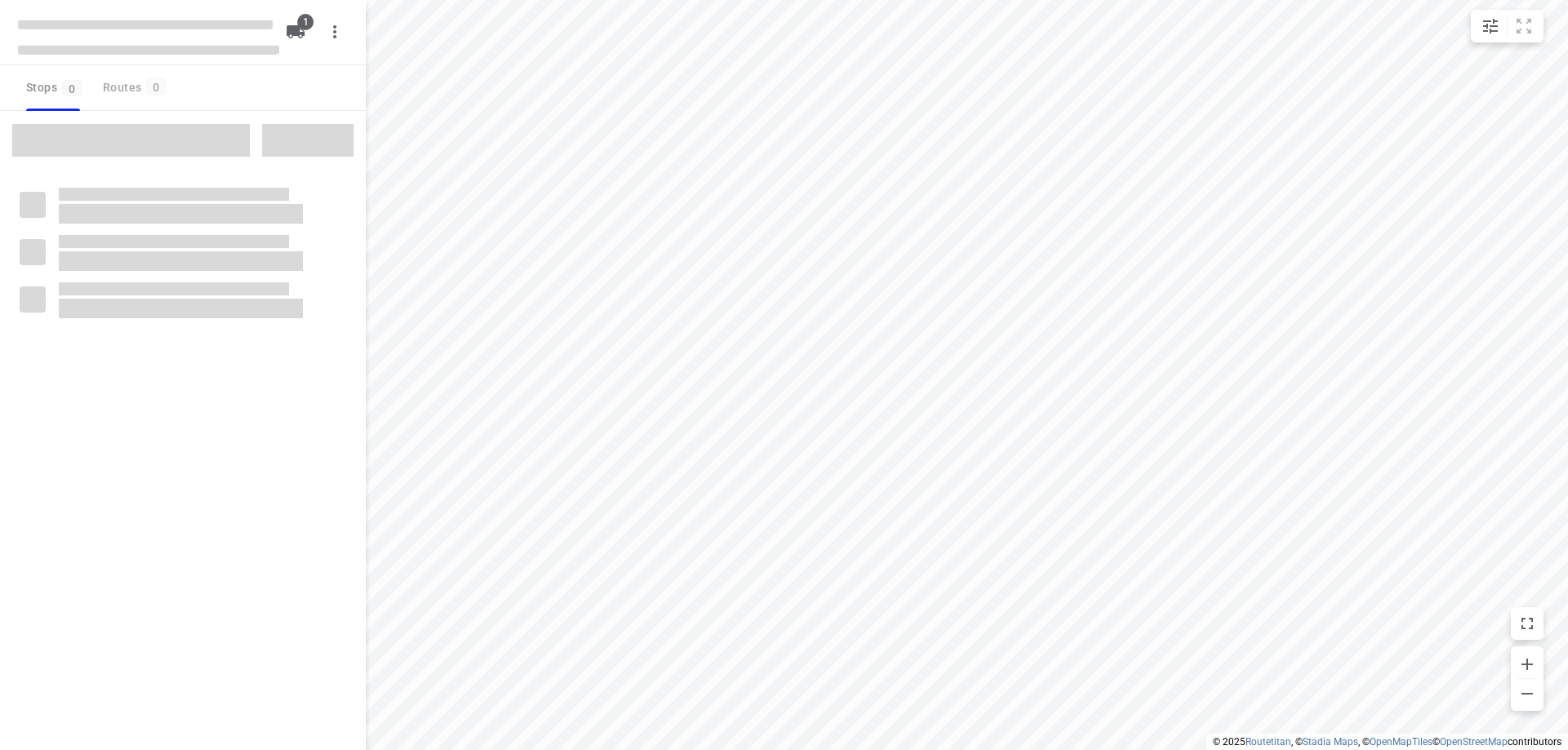
type input "distance"
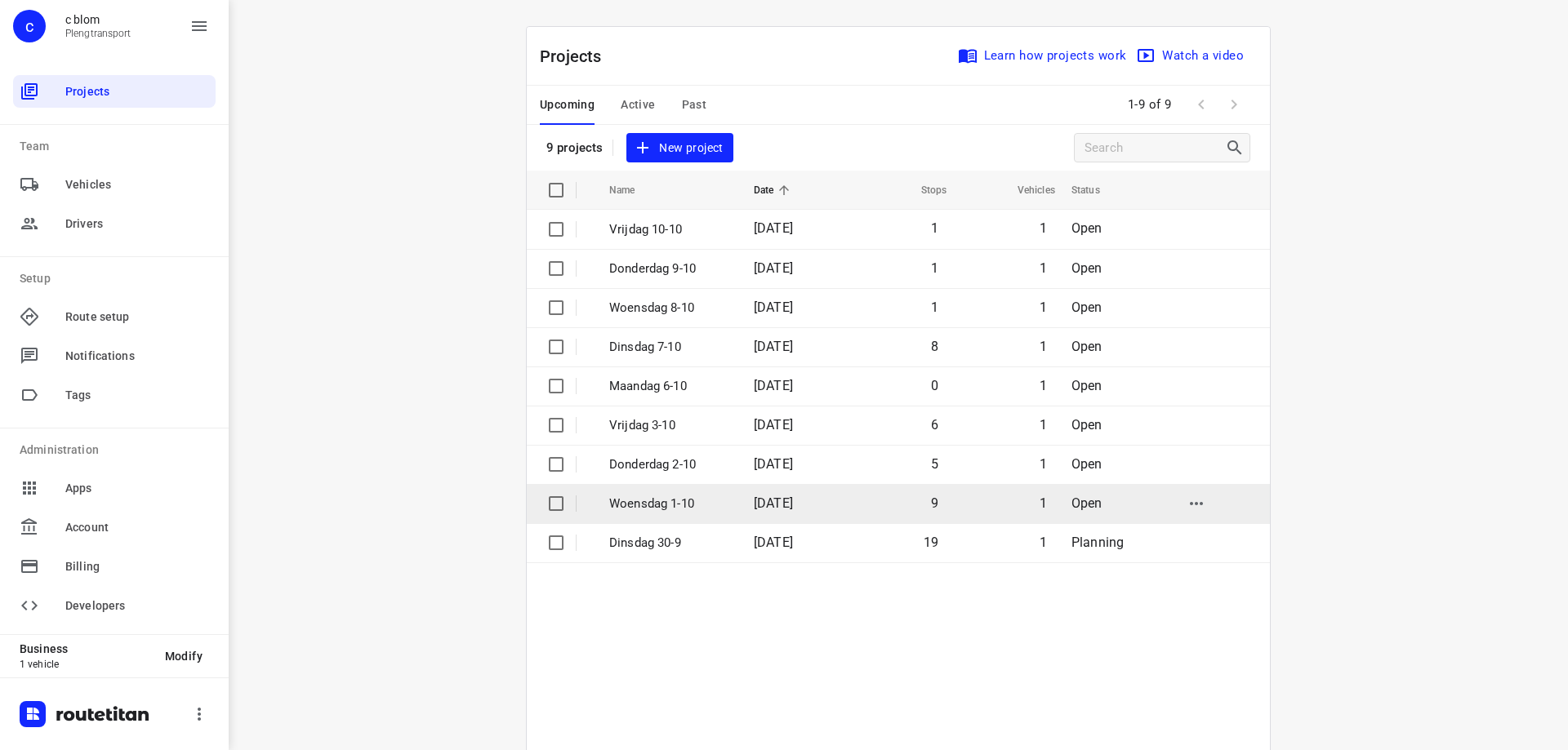
click at [879, 495] on td "9" at bounding box center [898, 504] width 105 height 39
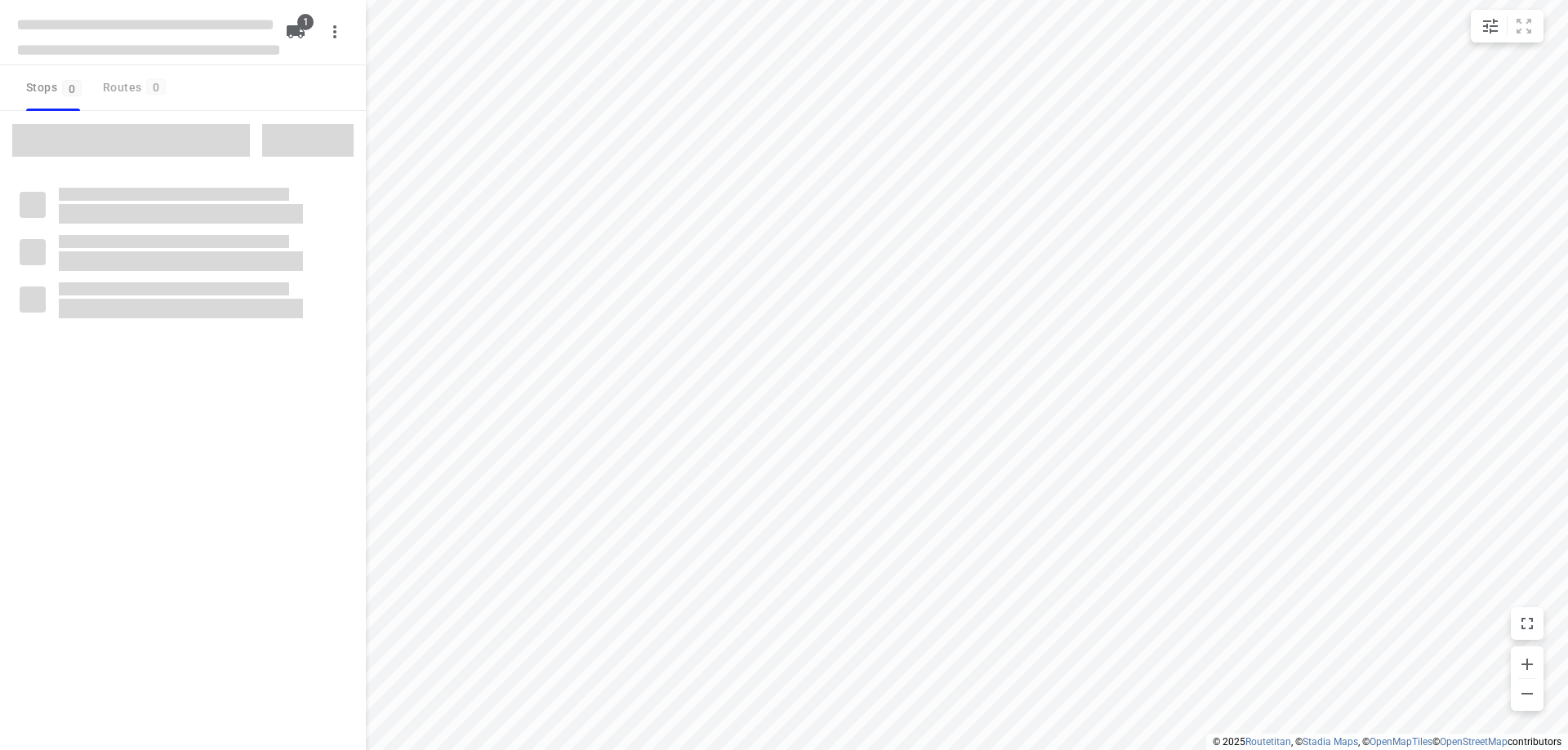
type input "distance"
